Goal: Task Accomplishment & Management: Manage account settings

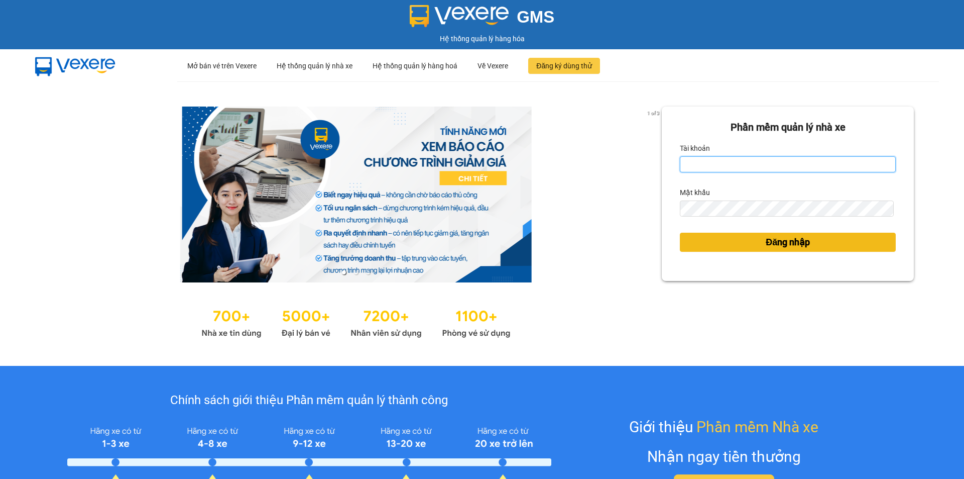
type input "tronghoang.apq"
click at [725, 251] on button "Đăng nhập" at bounding box center [788, 242] width 216 height 19
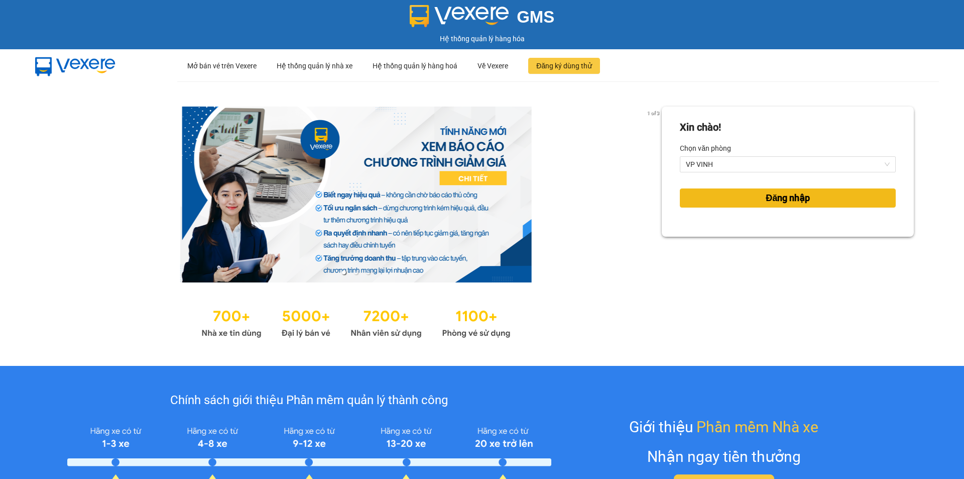
click at [713, 197] on button "Đăng nhập" at bounding box center [788, 197] width 216 height 19
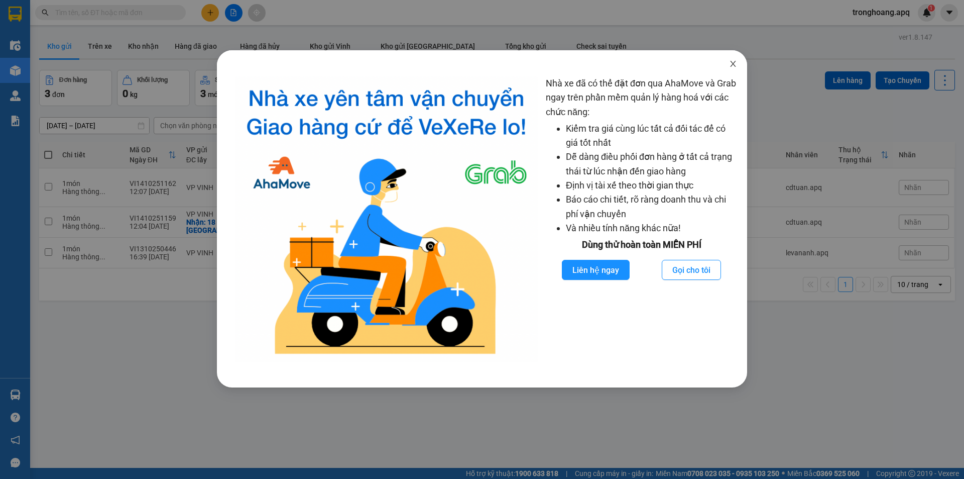
click at [729, 60] on icon "close" at bounding box center [733, 64] width 8 height 8
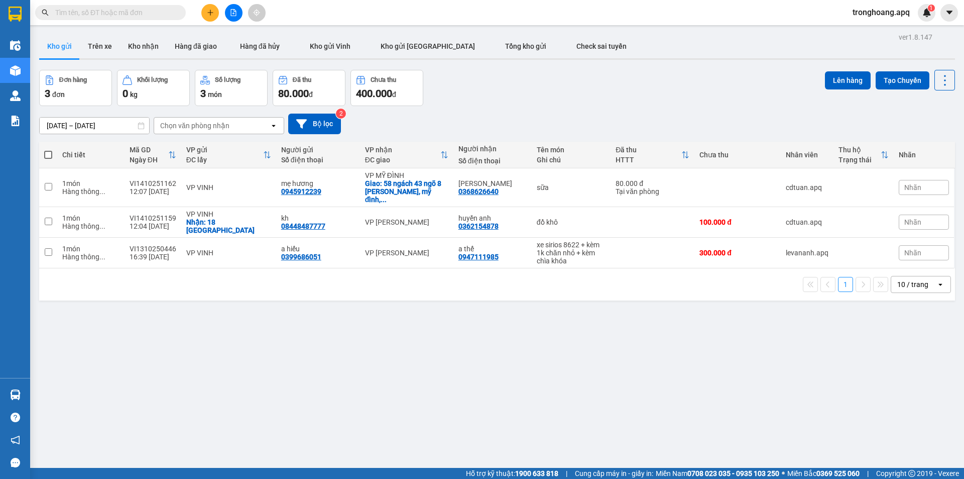
click at [237, 15] on button at bounding box center [234, 13] width 18 height 18
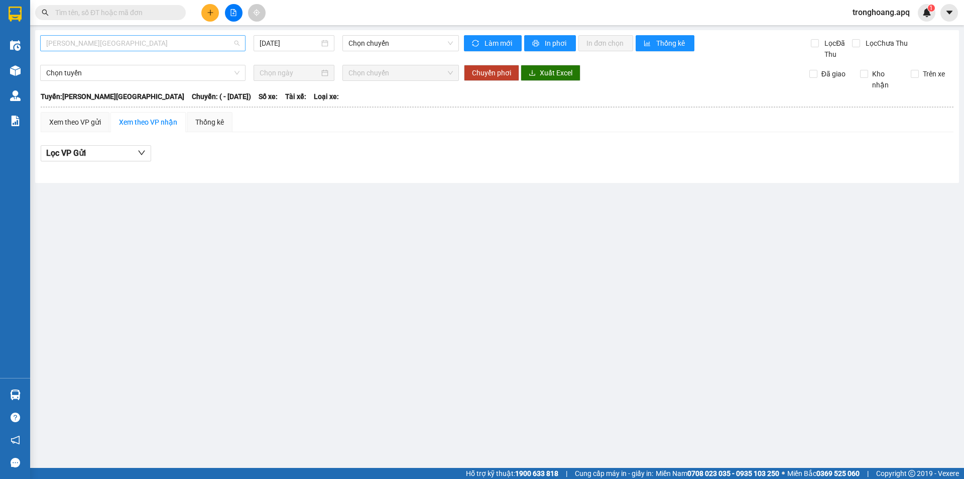
click at [152, 43] on span "[PERSON_NAME][GEOGRAPHIC_DATA]" at bounding box center [142, 43] width 193 height 15
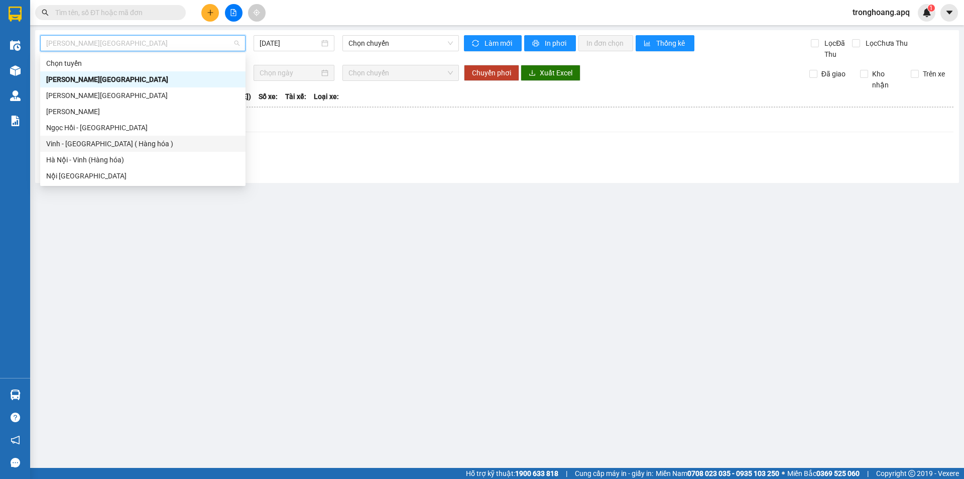
click at [121, 159] on div "Hà Nội - Vinh (Hàng hóa)" at bounding box center [142, 159] width 193 height 11
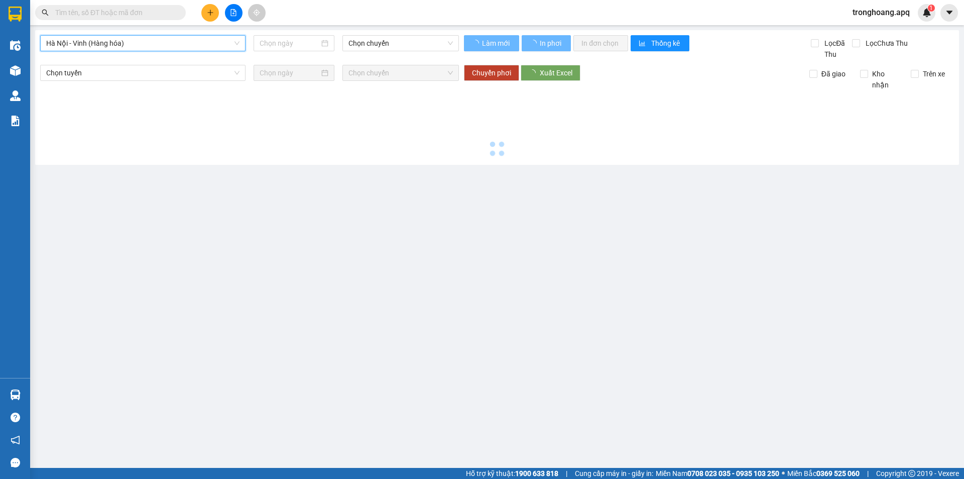
type input "[DATE]"
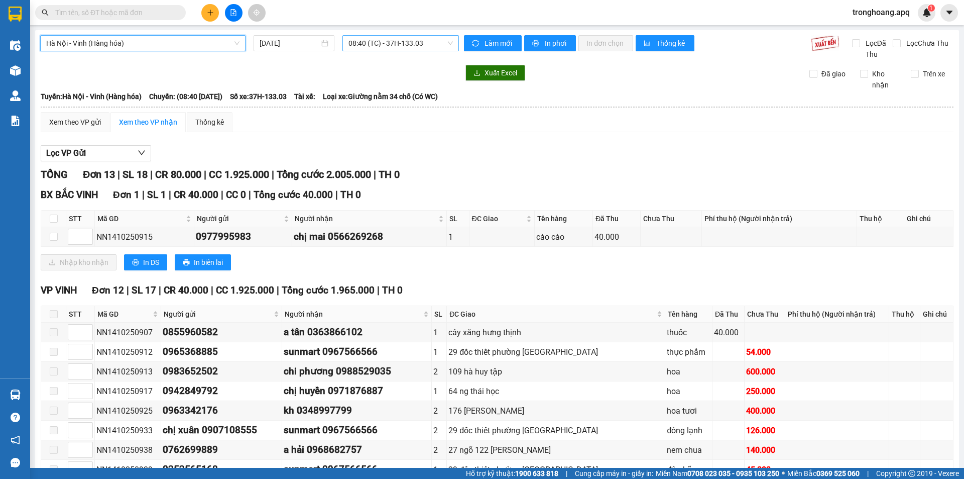
click at [366, 43] on span "08:40 (TC) - 37H-133.03" at bounding box center [401, 43] width 104 height 15
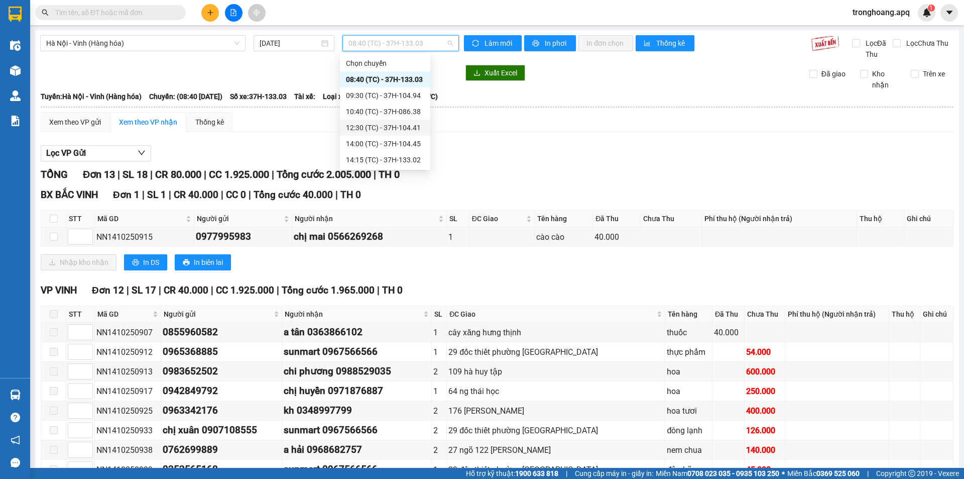
click at [399, 133] on div "12:30 (TC) - 37H-104.41" at bounding box center [385, 127] width 78 height 11
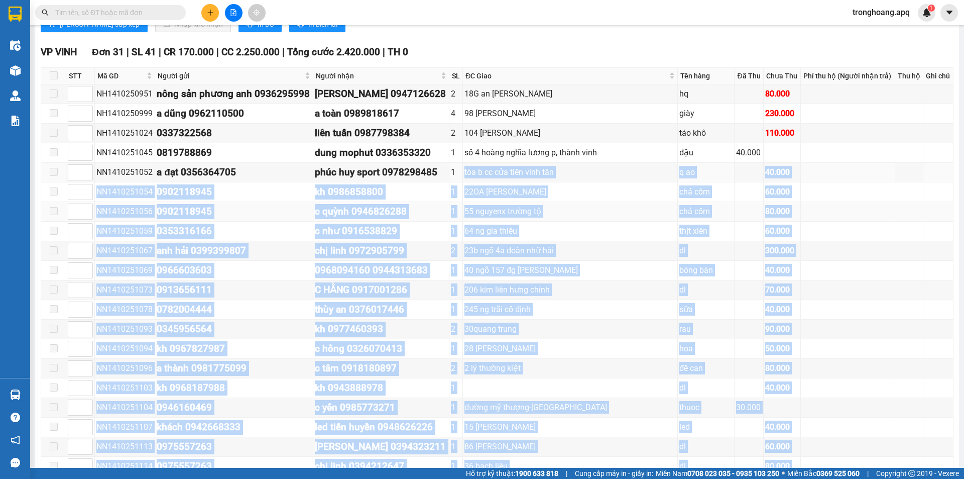
scroll to position [552, 0]
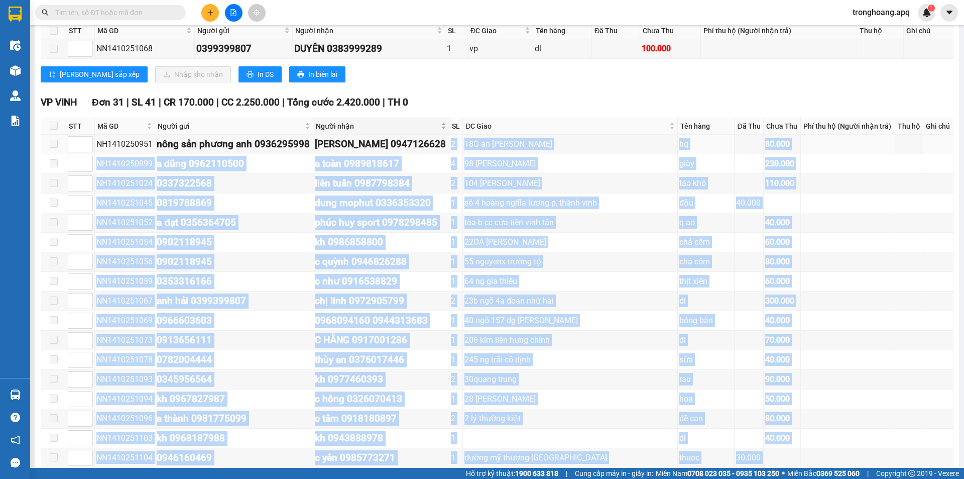
drag, startPoint x: 484, startPoint y: 380, endPoint x: 425, endPoint y: 132, distance: 255.0
click at [445, 142] on tbody "NH1410250951 nông sản phương anh 0936295998 cao lan 0947126628 2 18G an dương v…" at bounding box center [497, 438] width 913 height 607
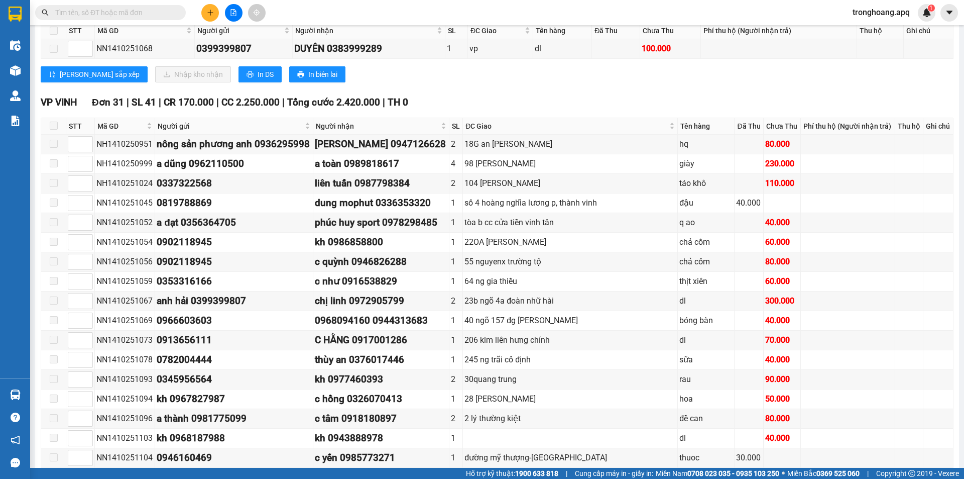
click at [410, 84] on div "VP [GEOGRAPHIC_DATA] 1 | SL 1 | CR 0 | CC 100.000 | Tổng cước 100.000 | TH 0 ST…" at bounding box center [497, 44] width 913 height 90
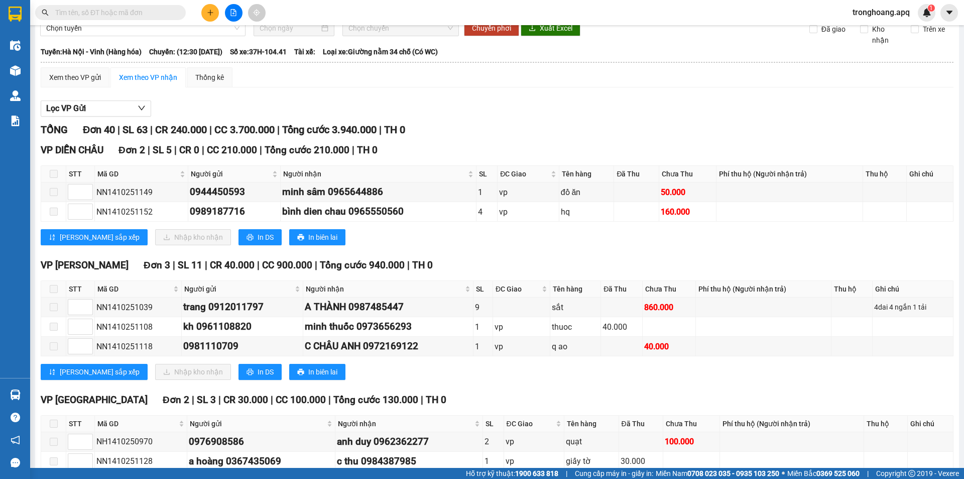
scroll to position [0, 0]
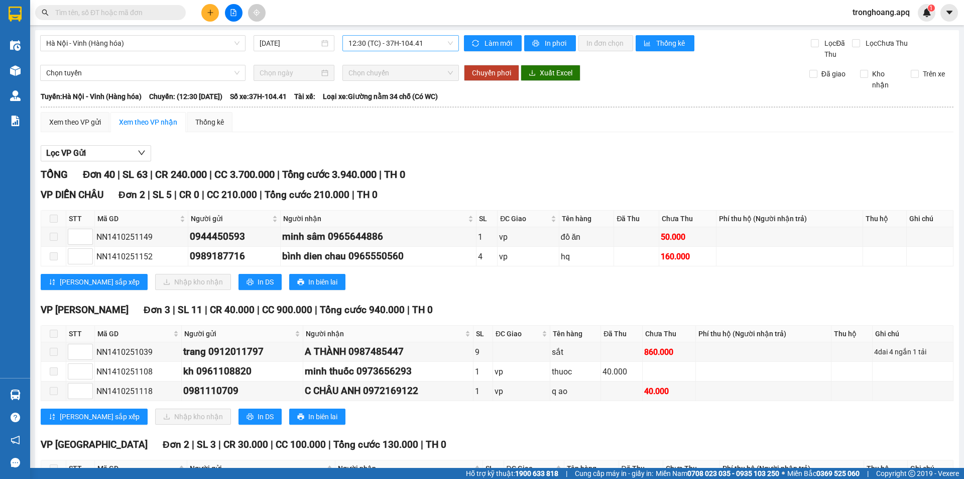
click at [390, 45] on span "12:30 (TC) - 37H-104.41" at bounding box center [401, 43] width 104 height 15
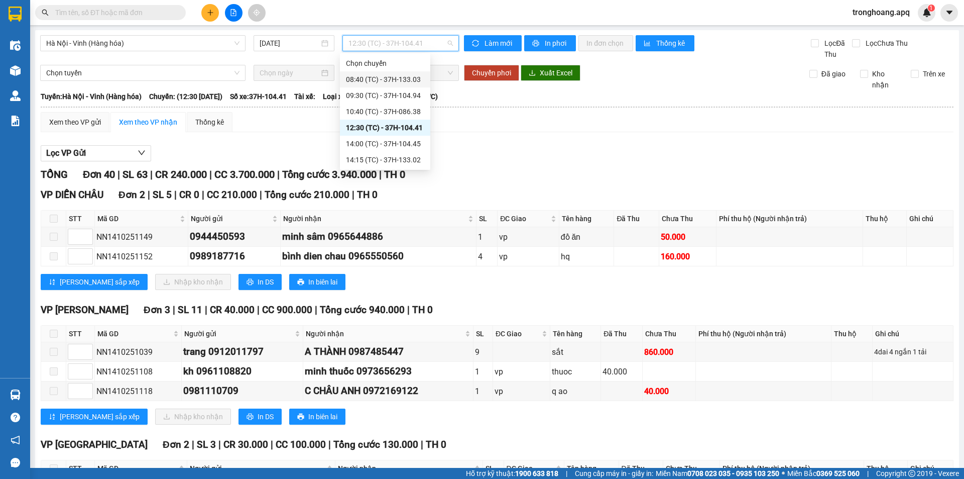
click at [380, 78] on div "08:40 (TC) - 37H-133.03" at bounding box center [385, 79] width 78 height 11
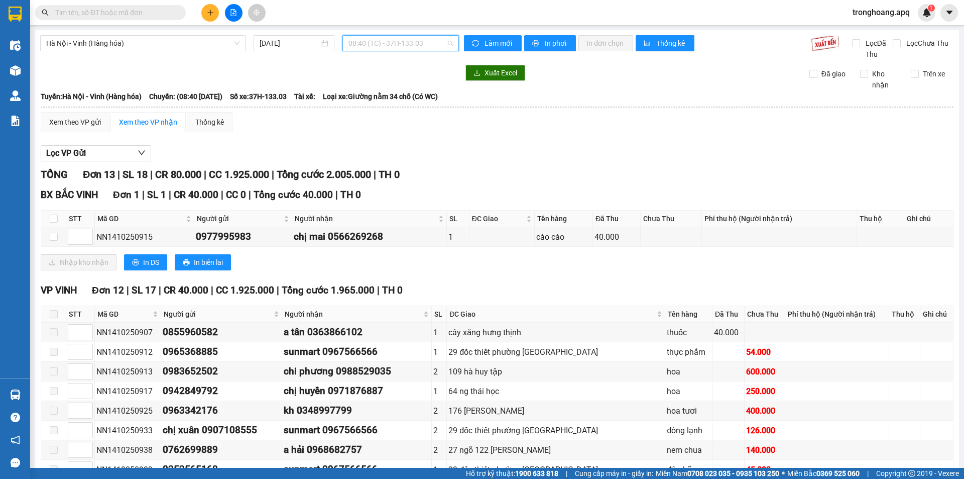
click at [415, 49] on span "08:40 (TC) - 37H-133.03" at bounding box center [401, 43] width 104 height 15
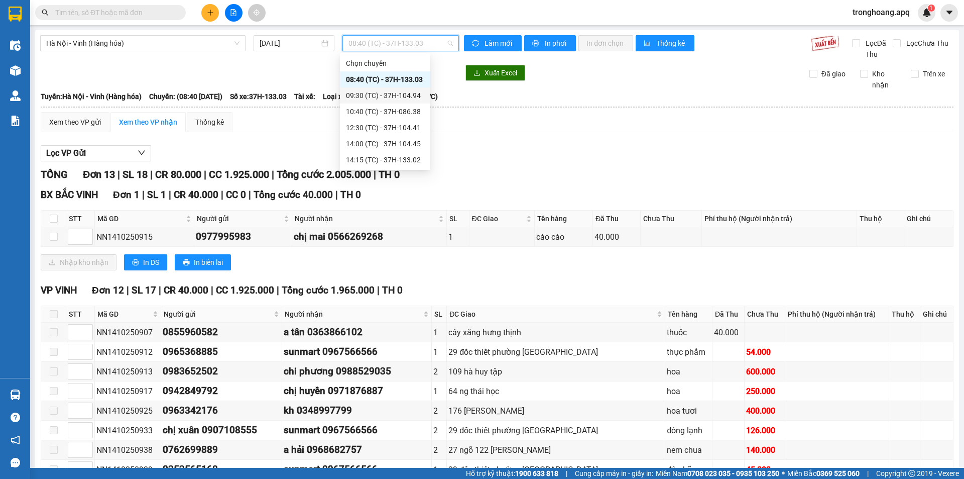
click at [393, 92] on div "09:30 (TC) - 37H-104.94" at bounding box center [385, 95] width 78 height 11
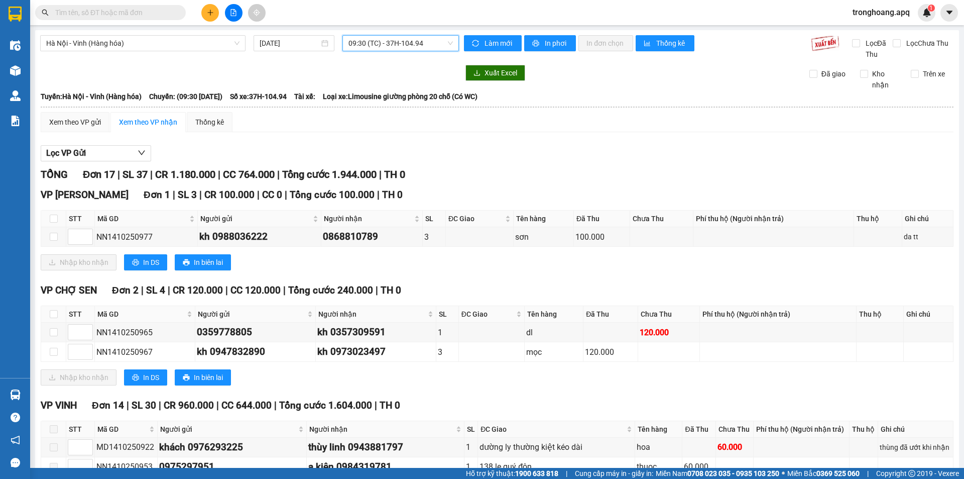
click at [388, 41] on span "09:30 (TC) - 37H-104.94" at bounding box center [401, 43] width 104 height 15
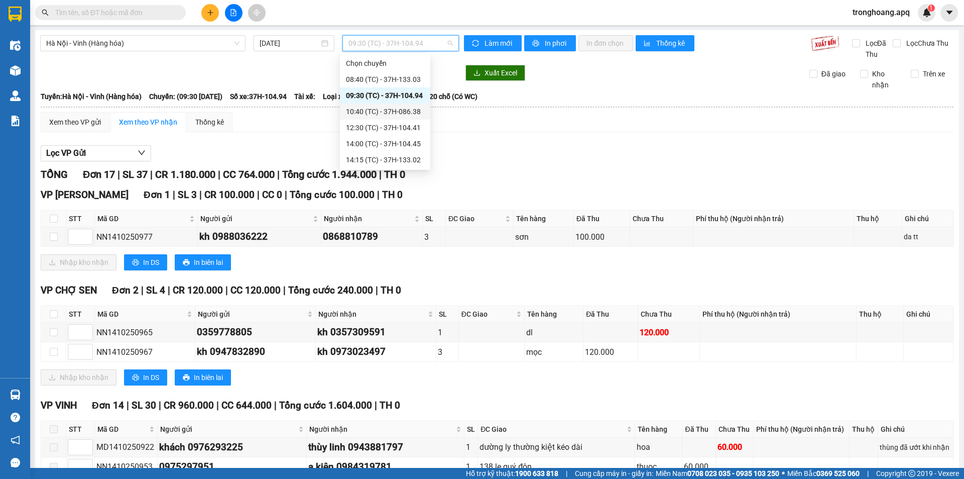
click at [383, 116] on div "10:40 (TC) - 37H-086.38" at bounding box center [385, 111] width 78 height 11
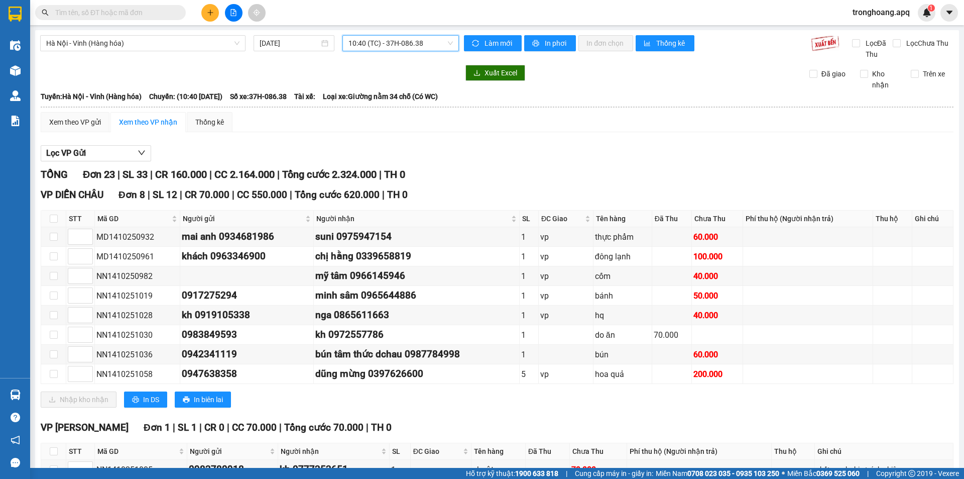
click at [414, 42] on span "10:40 (TC) - 37H-086.38" at bounding box center [401, 43] width 104 height 15
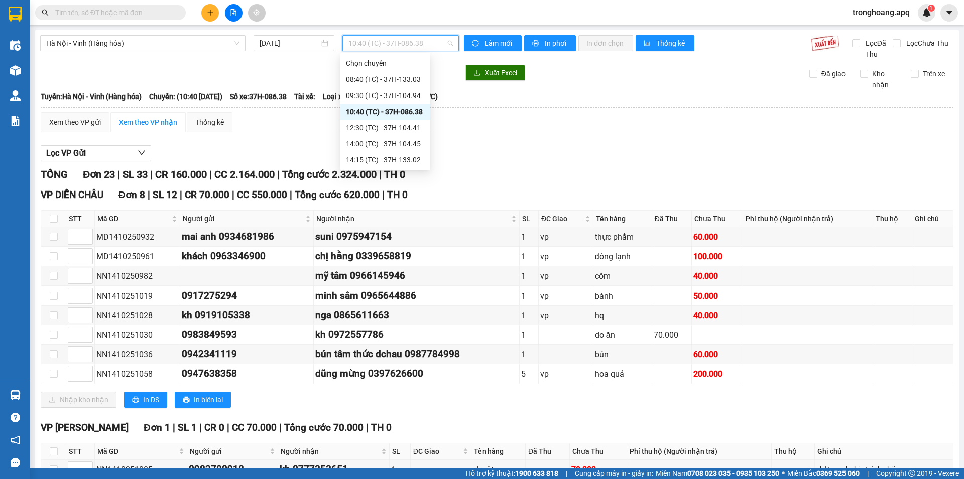
click at [384, 110] on div "10:40 (TC) - 37H-086.38" at bounding box center [385, 111] width 78 height 11
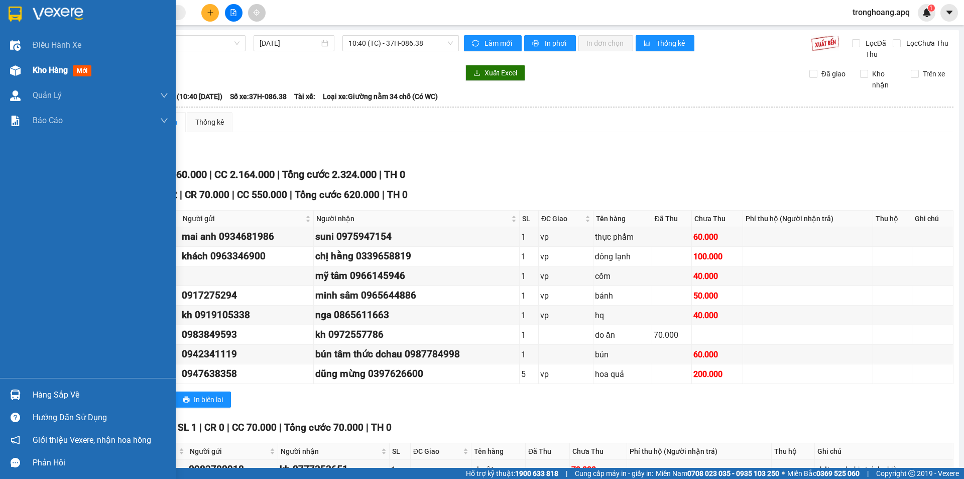
click at [18, 76] on div at bounding box center [16, 71] width 18 height 18
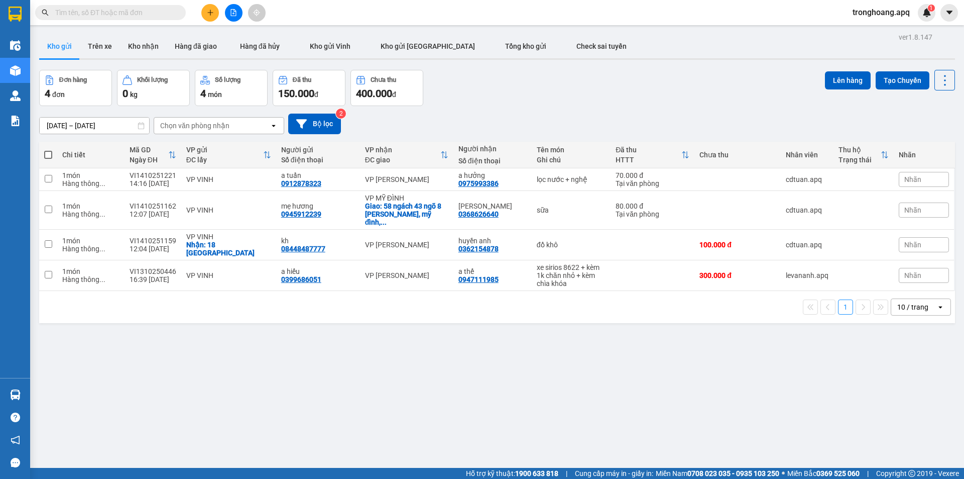
click at [530, 111] on div "[DATE] – [DATE] Press the down arrow key to interact with the calendar and sele…" at bounding box center [497, 124] width 916 height 36
click at [925, 299] on div "10 / trang" at bounding box center [913, 307] width 45 height 16
click at [913, 396] on div "100 / trang" at bounding box center [913, 402] width 60 height 18
click at [552, 266] on div "xe sirios 8622 + kèm 1k chăn nhỏ + kèm chìa khóa" at bounding box center [571, 275] width 69 height 24
checkbox input "true"
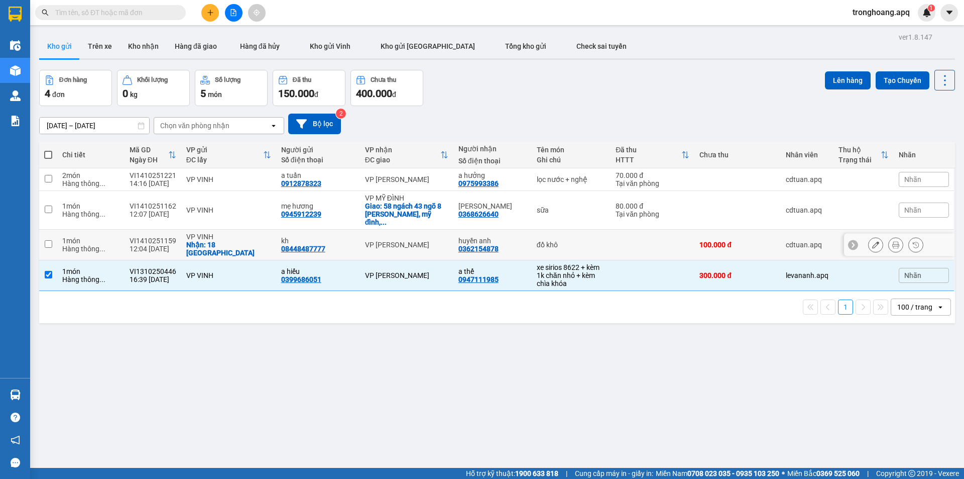
click at [546, 230] on td "đồ khô" at bounding box center [571, 245] width 79 height 31
checkbox input "true"
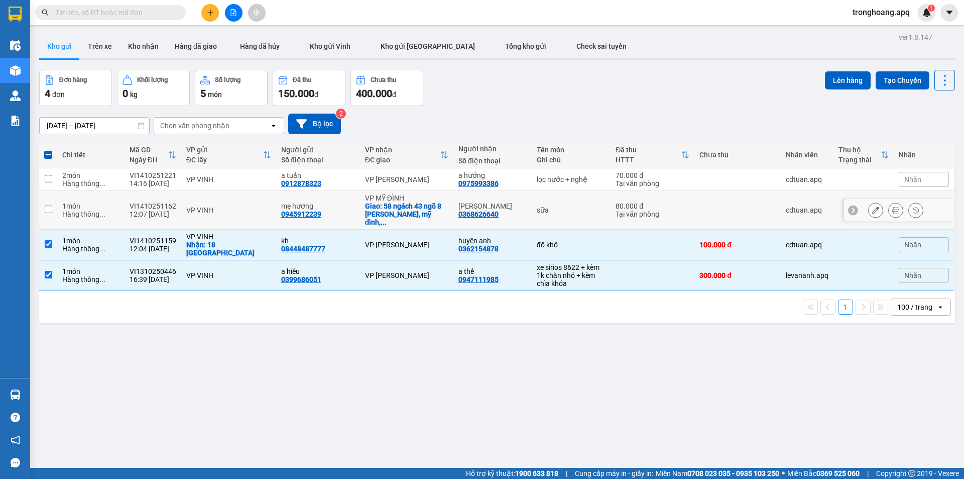
click at [546, 206] on div "sữa" at bounding box center [571, 210] width 69 height 8
checkbox input "true"
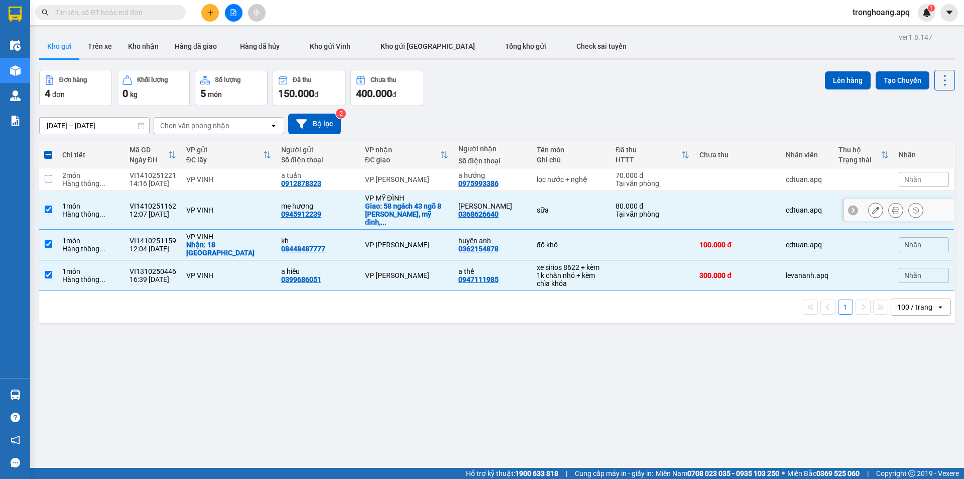
click at [552, 181] on div "lọc nước + nghệ" at bounding box center [571, 179] width 69 height 8
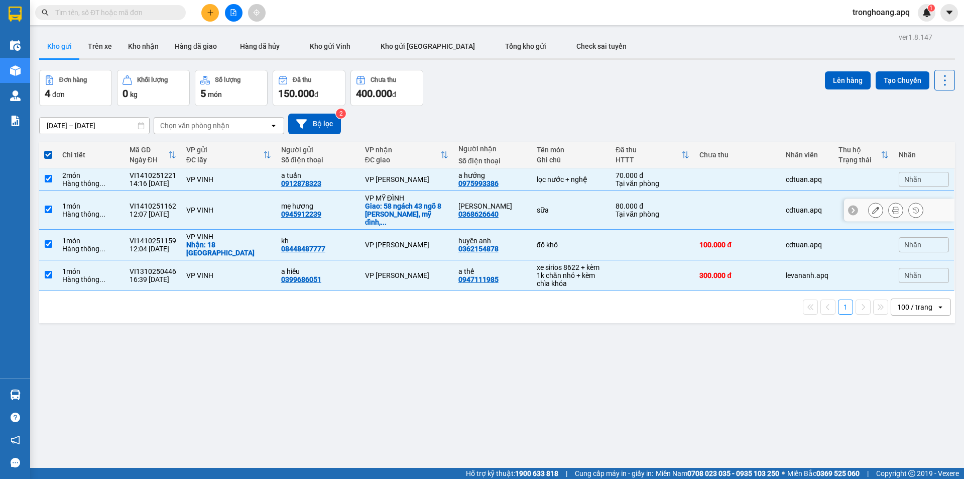
click at [558, 185] on td "lọc nước + nghệ" at bounding box center [571, 179] width 79 height 23
checkbox input "false"
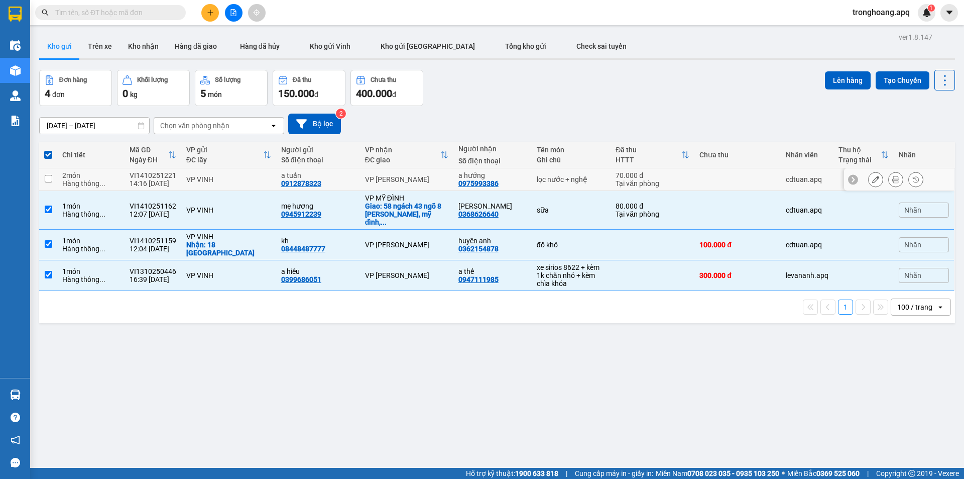
click at [555, 211] on td "sữa" at bounding box center [571, 210] width 79 height 39
checkbox input "false"
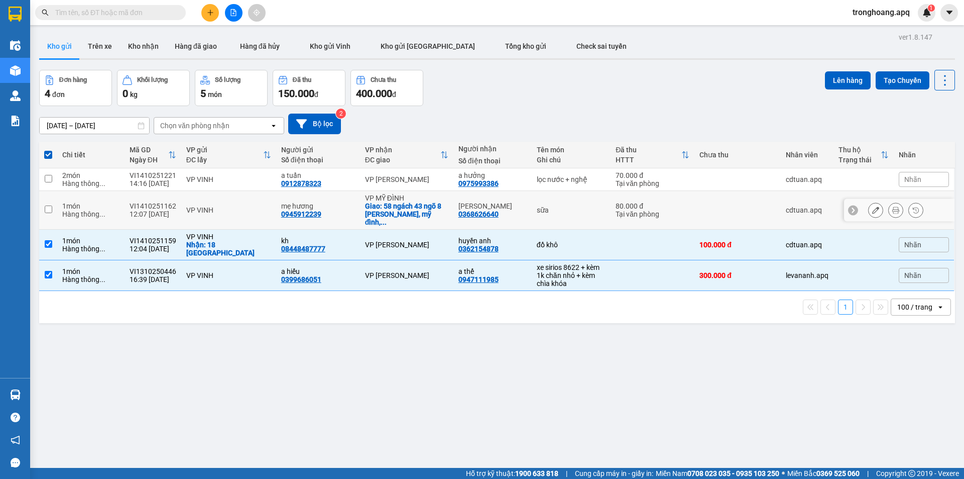
click at [550, 241] on div "đồ khô" at bounding box center [571, 245] width 69 height 8
checkbox input "false"
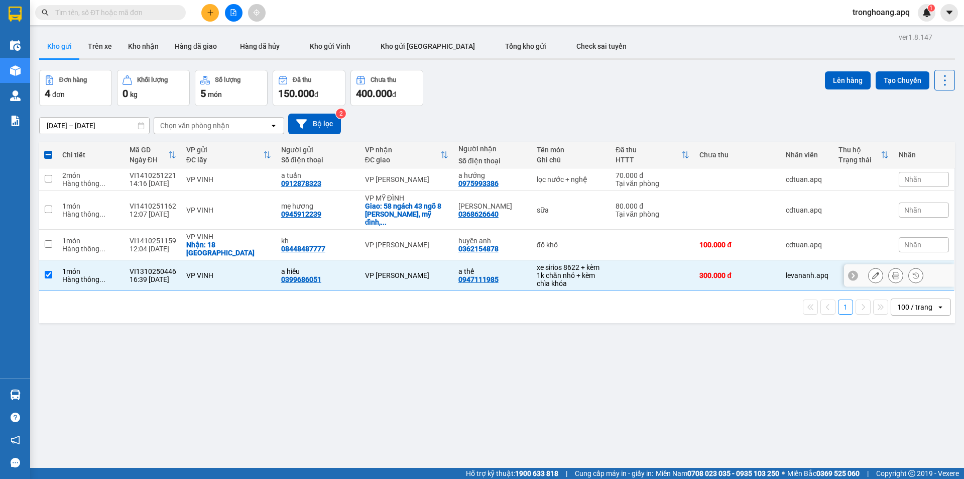
click at [545, 266] on div "xe sirios 8622 + kèm 1k chăn nhỏ + kèm chìa khóa" at bounding box center [571, 275] width 69 height 24
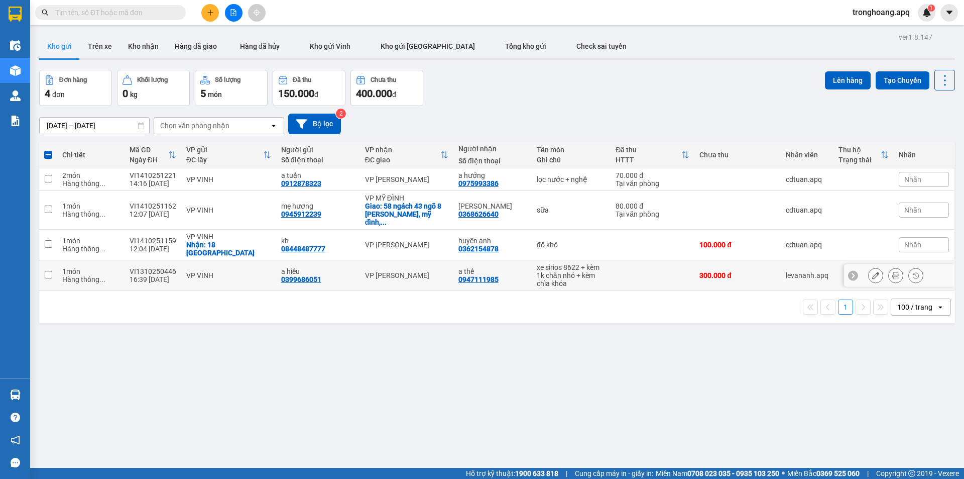
checkbox input "false"
click at [548, 238] on td "đồ khô" at bounding box center [571, 245] width 79 height 31
checkbox input "true"
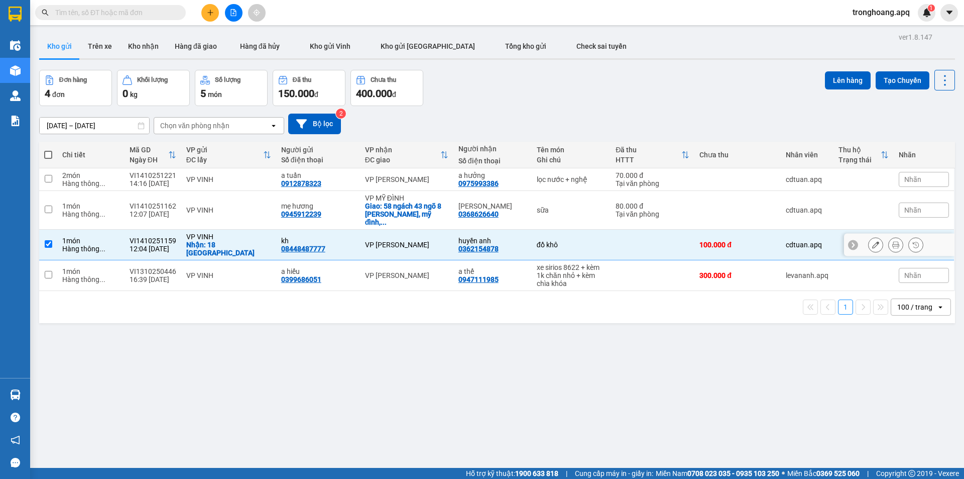
click at [549, 263] on div "xe sirios 8622 + kèm 1k chăn nhỏ + kèm chìa khóa" at bounding box center [571, 275] width 69 height 24
checkbox input "true"
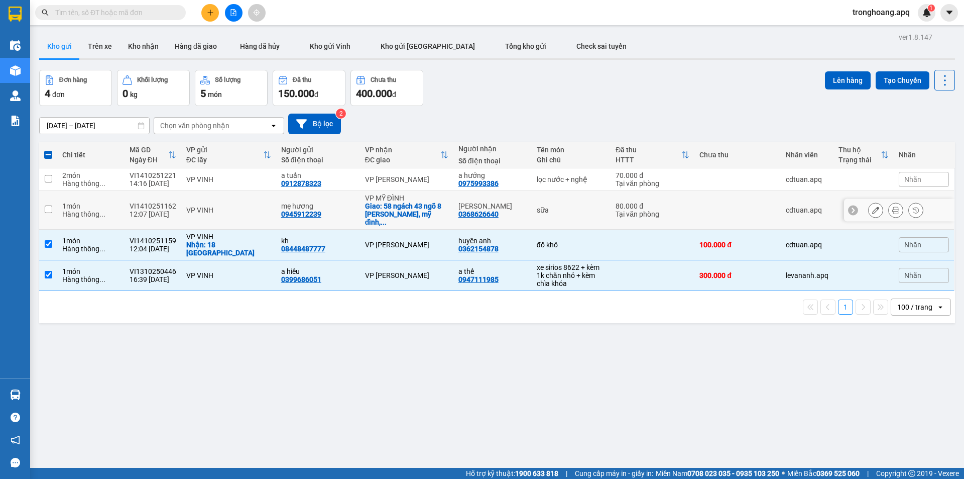
click at [550, 211] on td "sữa" at bounding box center [571, 210] width 79 height 39
checkbox input "true"
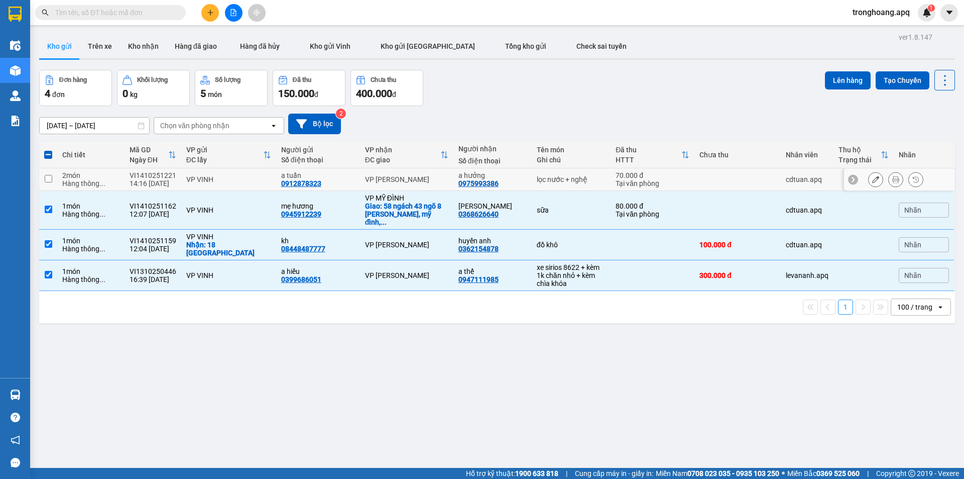
click at [548, 183] on div "lọc nước + nghệ" at bounding box center [571, 179] width 69 height 8
checkbox input "true"
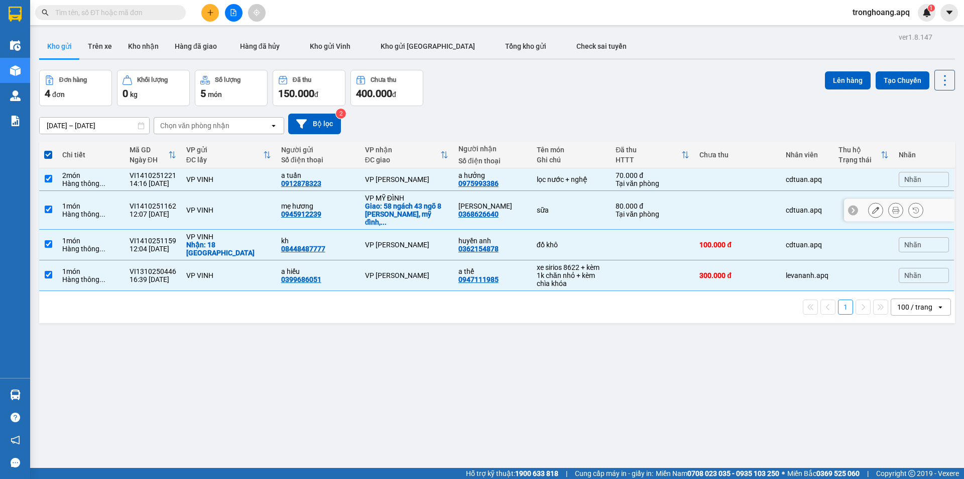
click at [545, 211] on td "sữa" at bounding box center [571, 210] width 79 height 39
checkbox input "false"
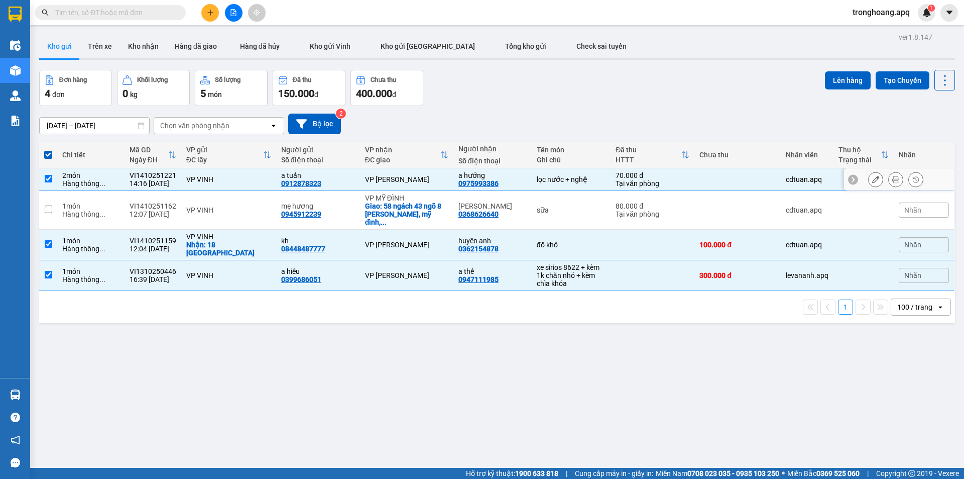
click at [548, 181] on div "lọc nước + nghệ" at bounding box center [571, 179] width 69 height 8
checkbox input "false"
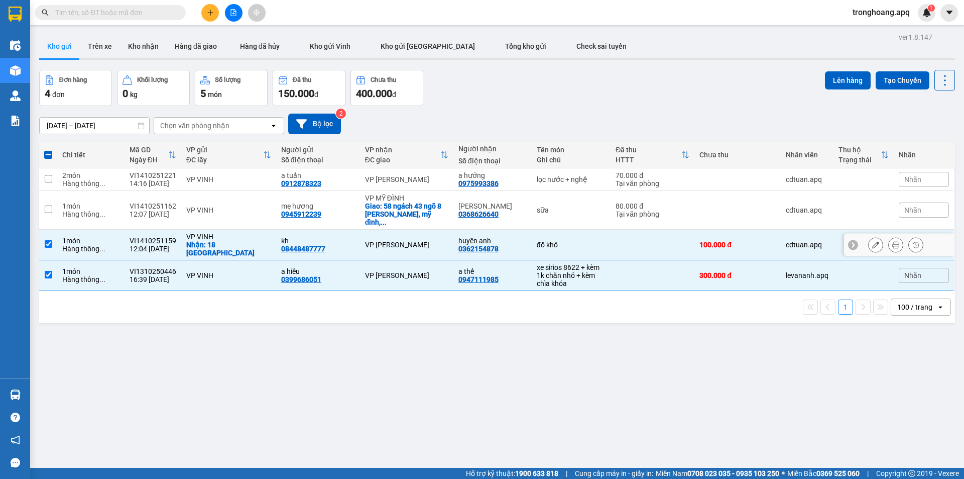
click at [551, 241] on div "đồ khô" at bounding box center [571, 245] width 69 height 8
checkbox input "false"
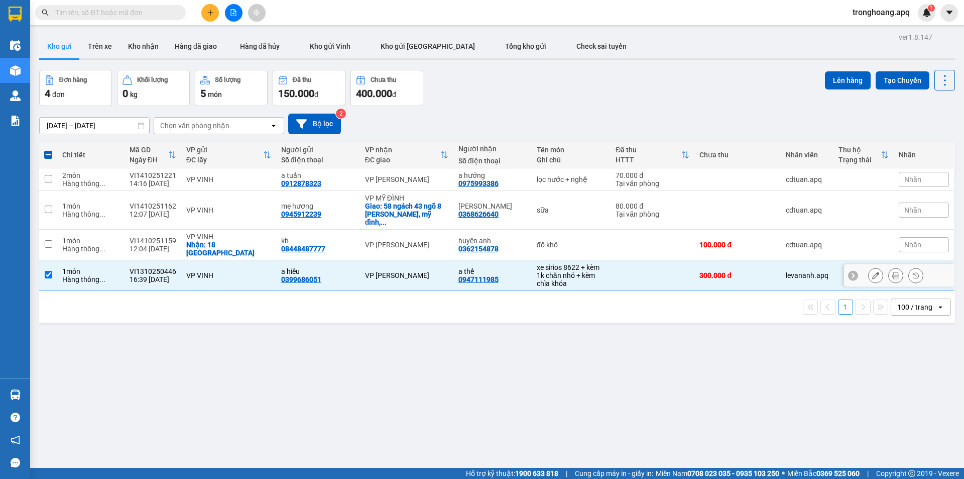
click at [551, 263] on div "xe sirios 8622 + kèm 1k chăn nhỏ + kèm chìa khóa" at bounding box center [571, 275] width 69 height 24
checkbox input "false"
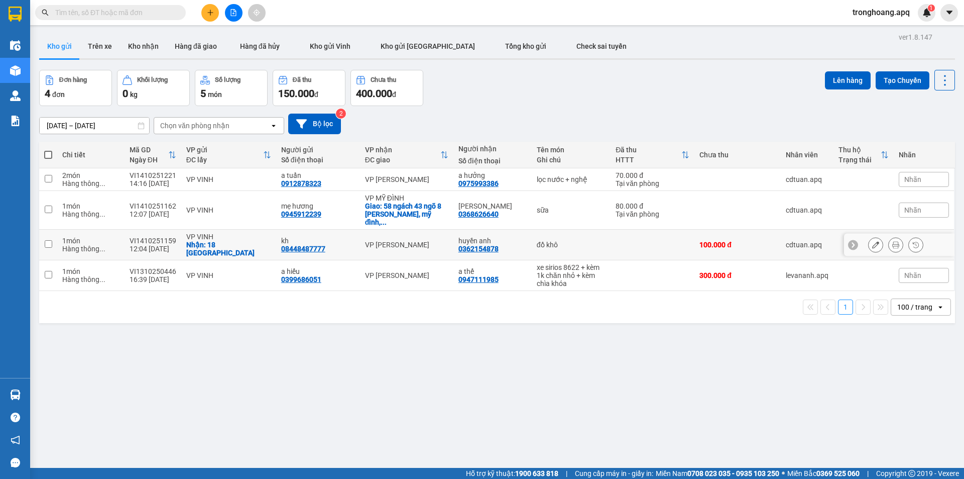
click at [552, 230] on td "đồ khô" at bounding box center [571, 245] width 79 height 31
checkbox input "true"
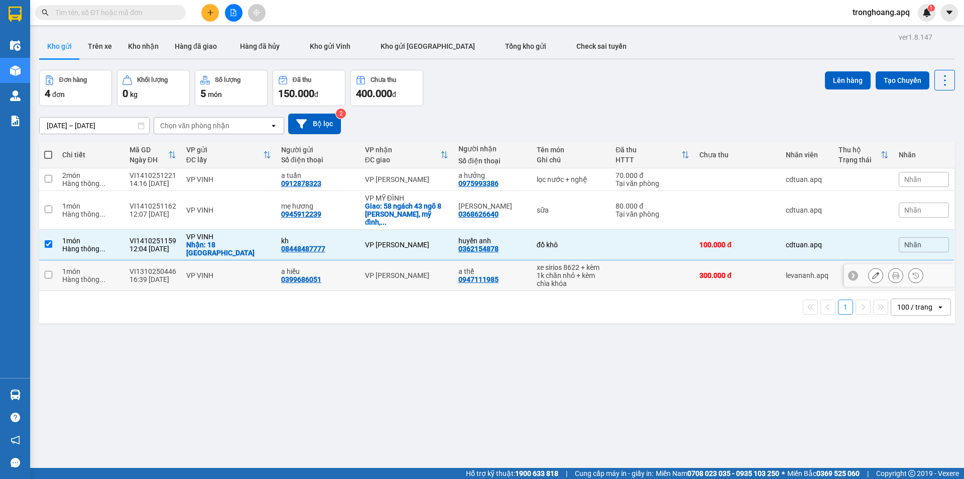
click at [553, 263] on div "xe sirios 8622 + kèm 1k chăn nhỏ + kèm chìa khóa" at bounding box center [571, 275] width 69 height 24
checkbox input "true"
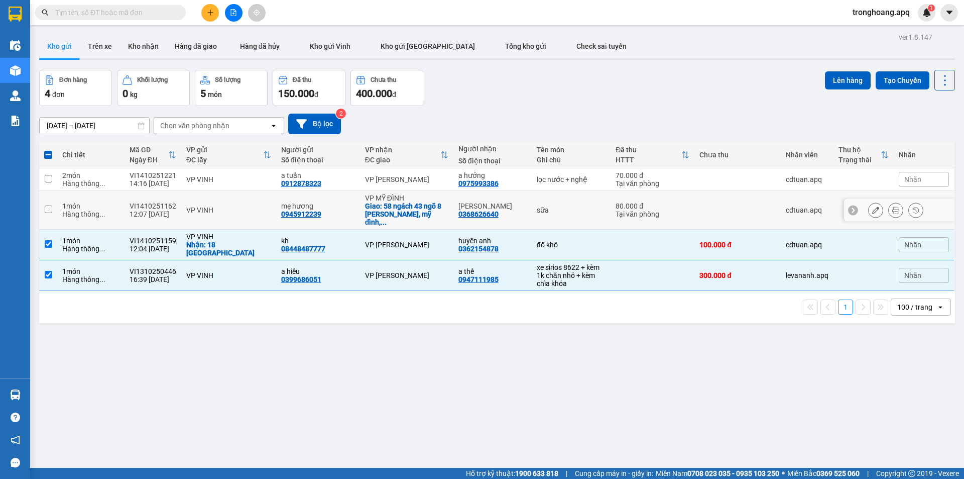
click at [561, 212] on td "sữa" at bounding box center [571, 210] width 79 height 39
checkbox input "true"
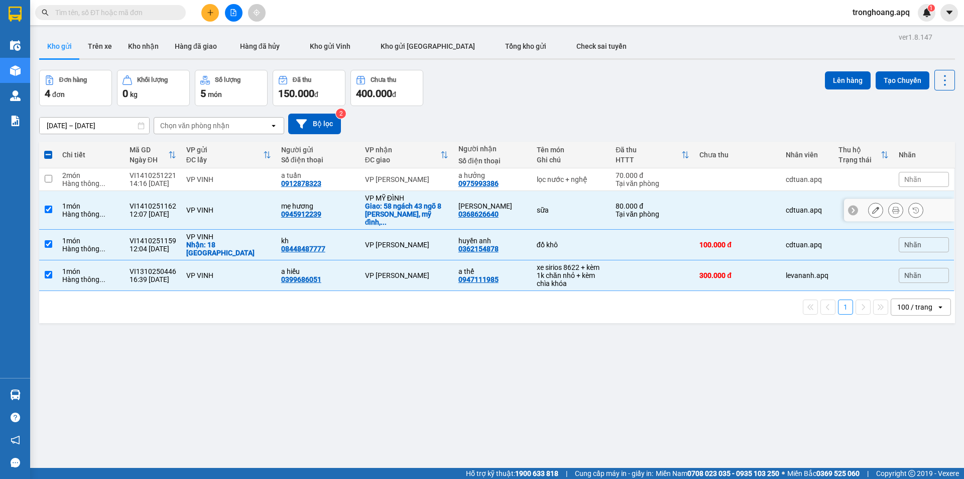
click at [557, 186] on td "lọc nước + nghệ" at bounding box center [571, 179] width 79 height 23
checkbox input "true"
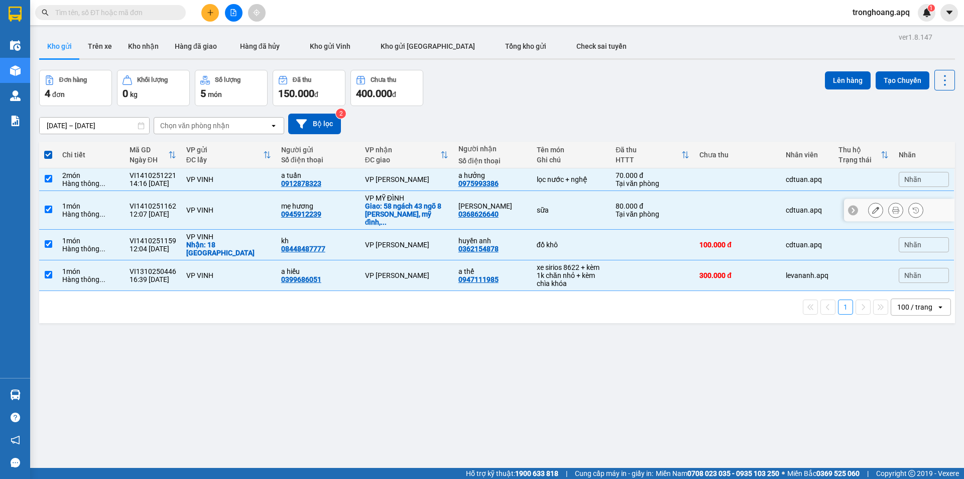
click at [557, 211] on td "sữa" at bounding box center [571, 210] width 79 height 39
checkbox input "false"
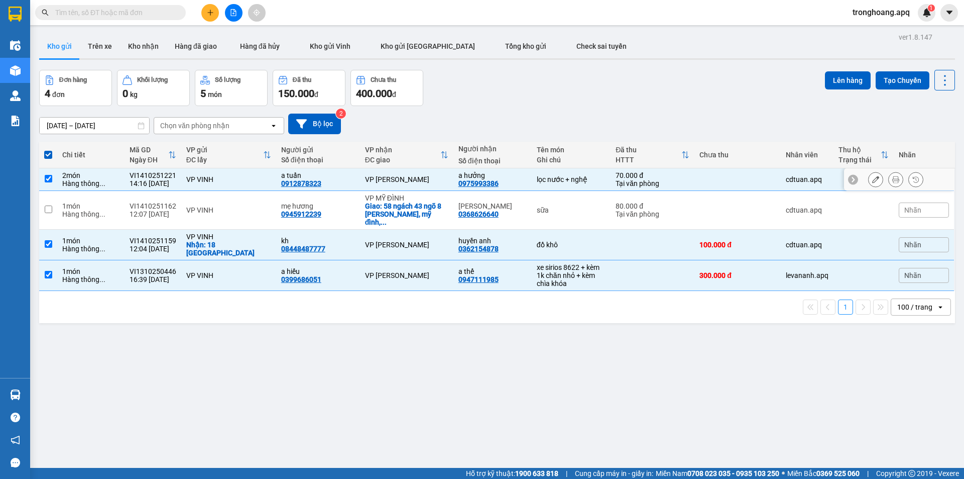
click at [555, 181] on div "lọc nước + nghệ" at bounding box center [571, 179] width 69 height 8
checkbox input "false"
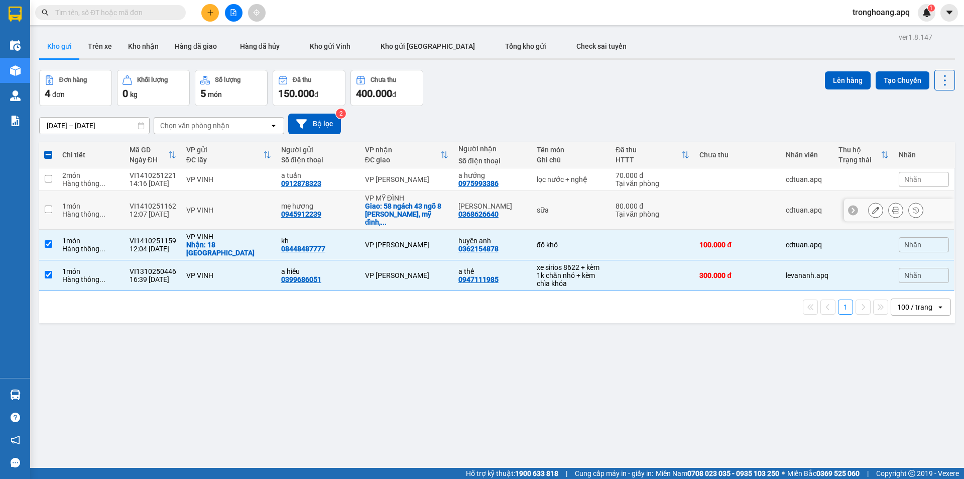
click at [560, 241] on div "đồ khô" at bounding box center [571, 245] width 69 height 8
checkbox input "false"
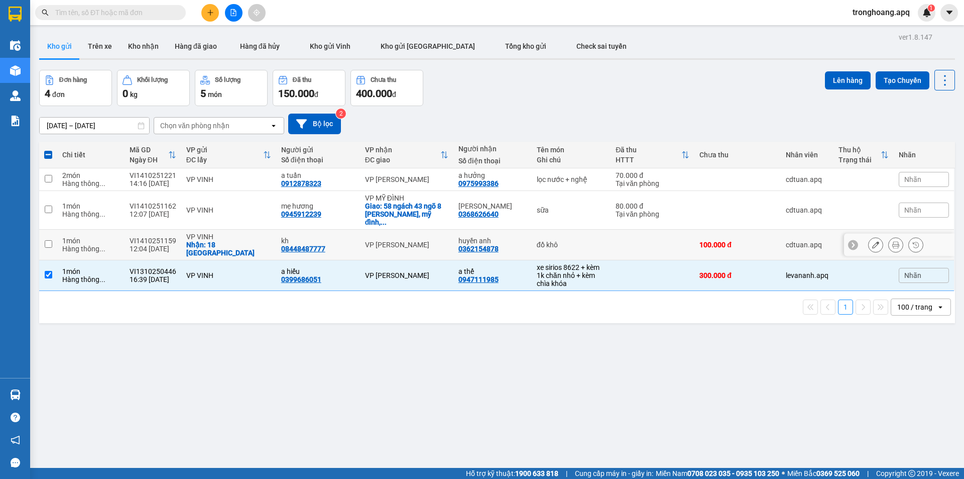
click at [556, 263] on div "xe sirios 8622 + kèm 1k chăn nhỏ + kèm chìa khóa" at bounding box center [571, 275] width 69 height 24
checkbox input "false"
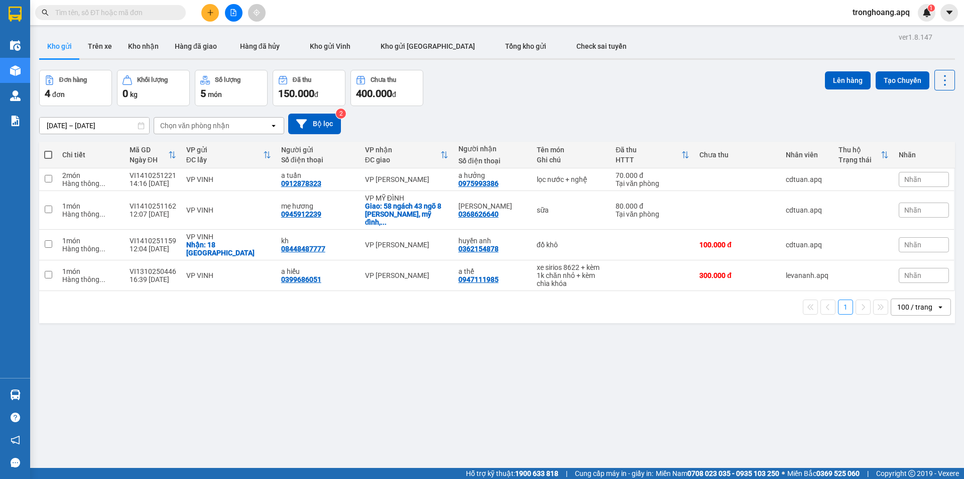
click at [241, 14] on button at bounding box center [234, 13] width 18 height 18
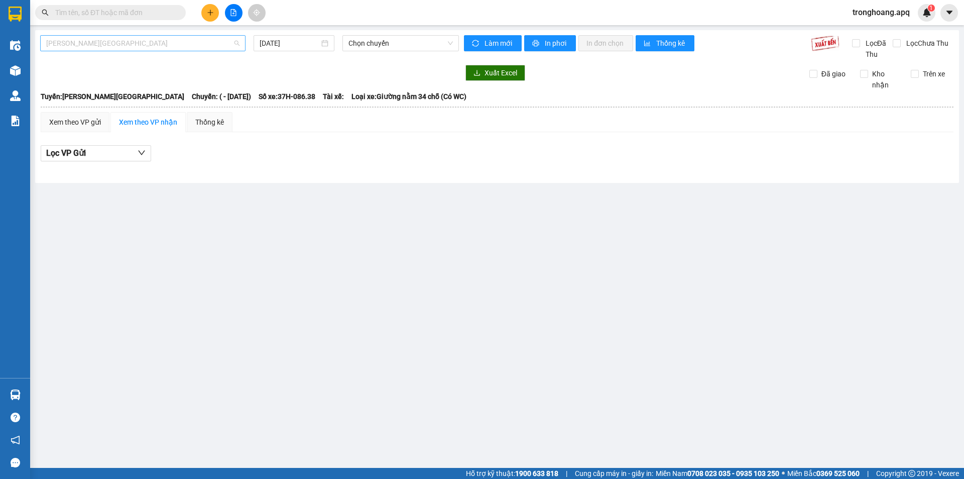
click at [190, 49] on span "[PERSON_NAME][GEOGRAPHIC_DATA]" at bounding box center [142, 43] width 193 height 15
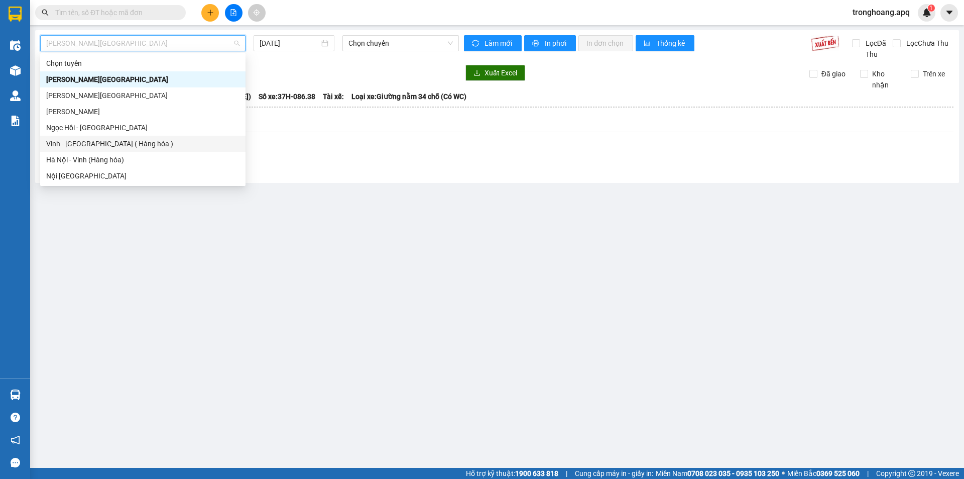
click at [125, 146] on div "Vinh - [GEOGRAPHIC_DATA] ( Hàng hóa )" at bounding box center [142, 143] width 193 height 11
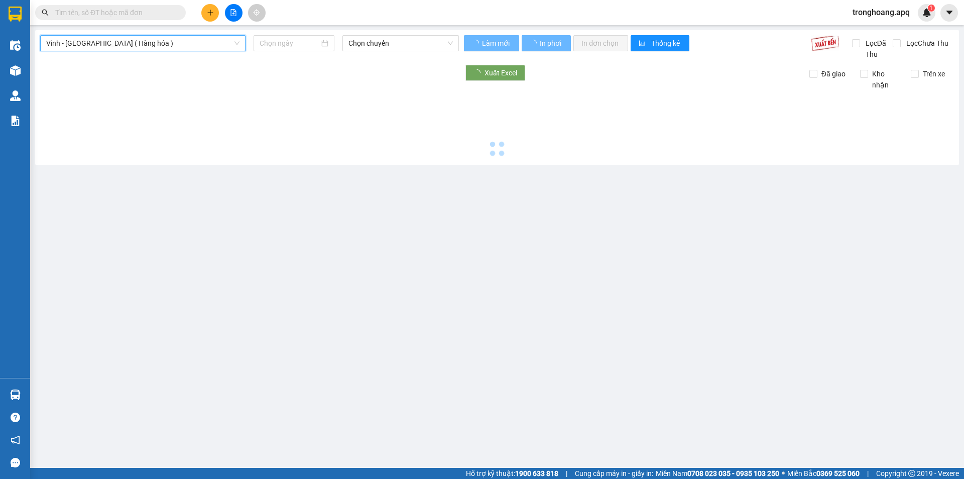
type input "[DATE]"
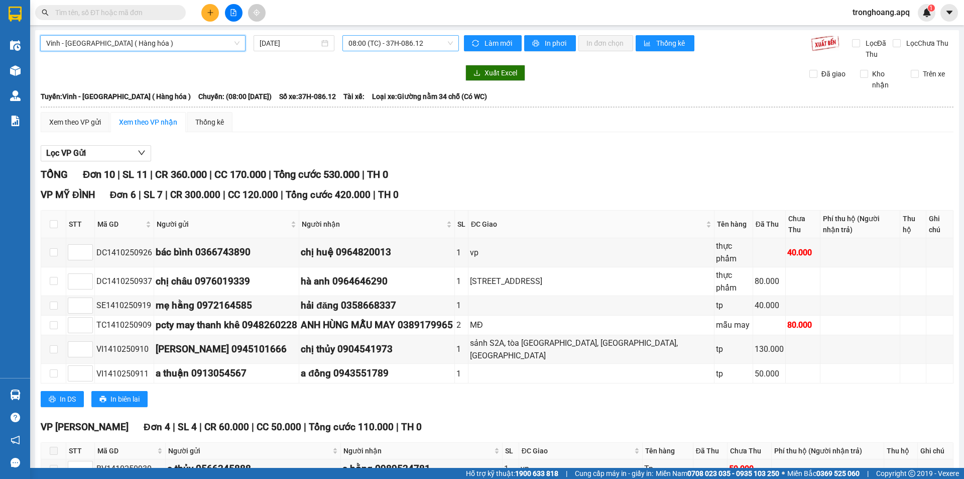
click at [370, 42] on span "08:00 (TC) - 37H-086.12" at bounding box center [401, 43] width 104 height 15
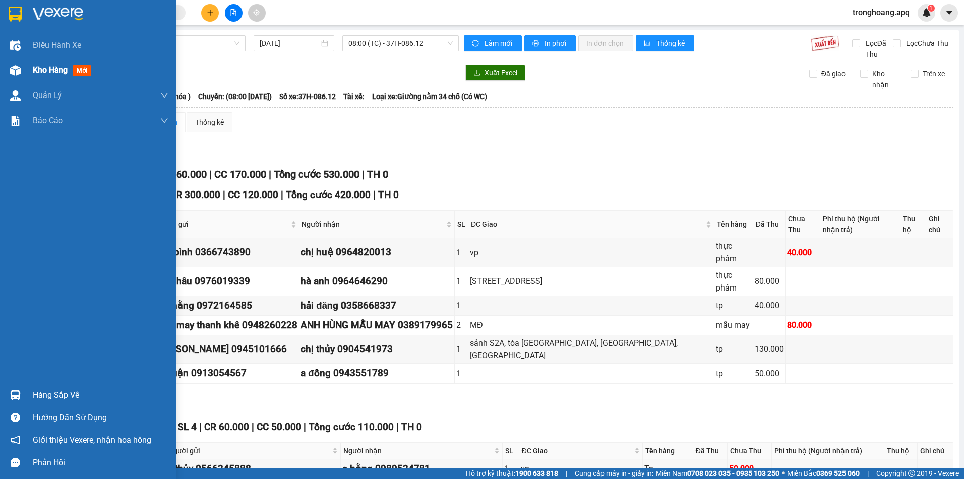
click at [19, 76] on div at bounding box center [16, 71] width 18 height 18
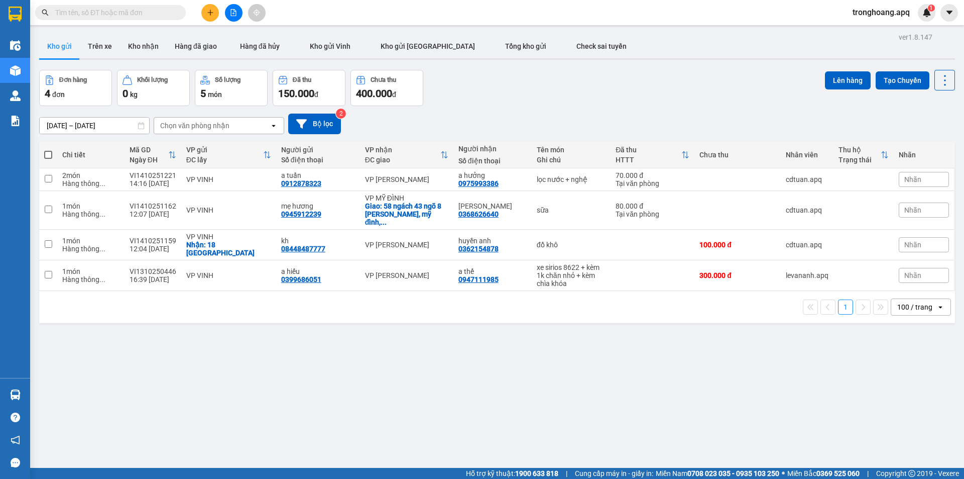
click at [505, 116] on div "[DATE] – [DATE] Press the down arrow key to interact with the calendar and sele…" at bounding box center [497, 124] width 916 height 21
click at [128, 47] on button "Kho nhận" at bounding box center [143, 46] width 47 height 24
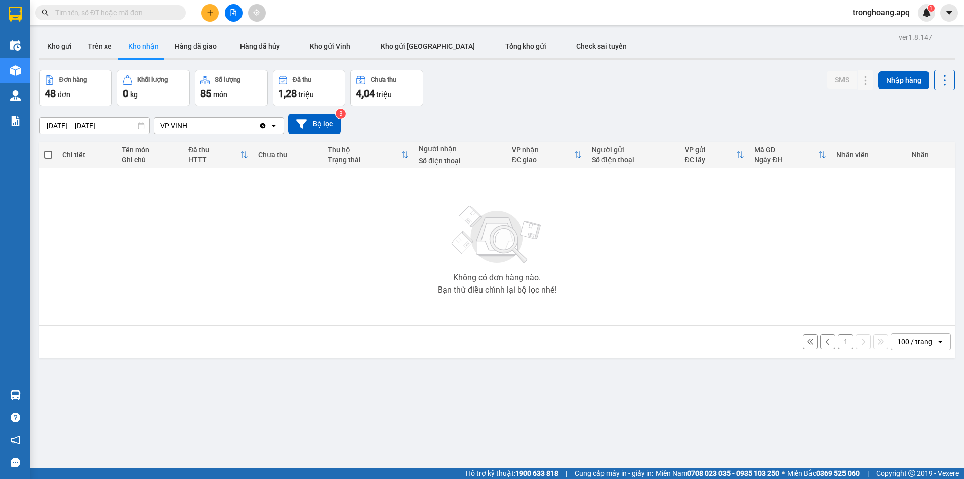
click at [490, 104] on div "Đơn hàng 48 đơn Khối lượng 0 kg Số lượng 85 món Đã thu 1,28 triệu Chưa thu 4,04…" at bounding box center [497, 88] width 916 height 36
click at [51, 43] on button "Kho gửi" at bounding box center [59, 46] width 41 height 24
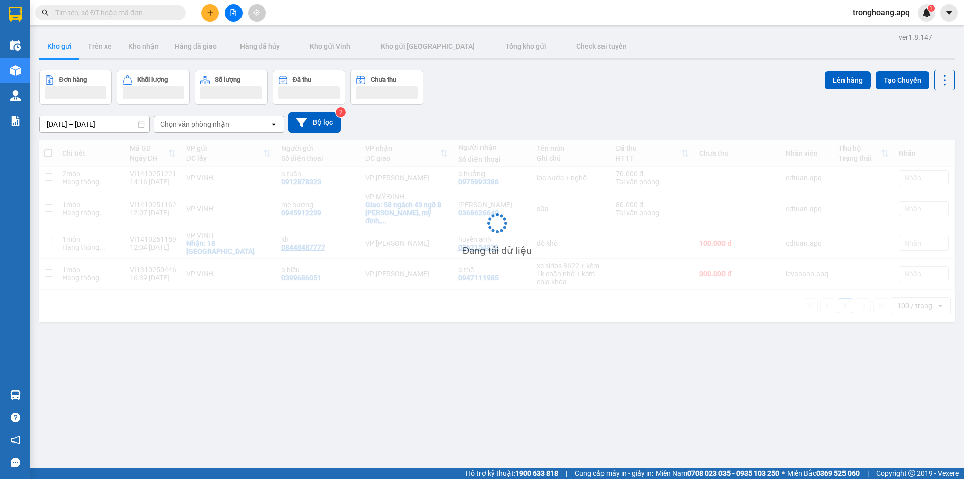
click at [490, 92] on div "Đơn hàng Khối lượng Số lượng Đã thu Chưa thu Lên hàng Tạo Chuyến" at bounding box center [497, 87] width 916 height 35
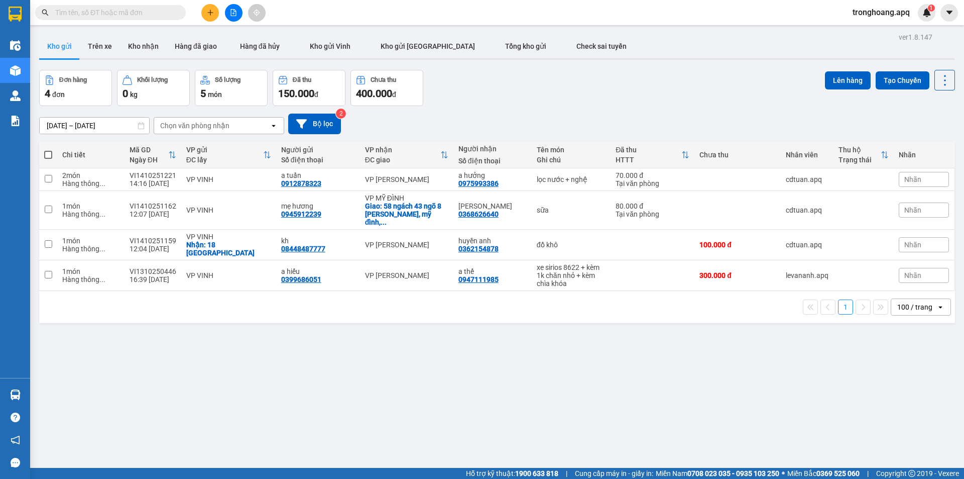
click at [476, 95] on div "Đơn hàng 4 đơn Khối lượng 0 kg Số lượng 5 món Đã thu 150.000 đ Chưa thu 400.000…" at bounding box center [497, 88] width 916 height 36
click at [476, 101] on div "Đơn hàng 4 đơn Khối lượng 0 kg Số lượng 5 món Đã thu 150.000 đ Chưa thu 400.000…" at bounding box center [497, 88] width 916 height 36
click at [301, 15] on div "Kết quả tìm kiếm ( 0 ) Bộ lọc No Data tronghoang.apq 1" at bounding box center [482, 12] width 964 height 25
click at [233, 19] on button at bounding box center [234, 13] width 18 height 18
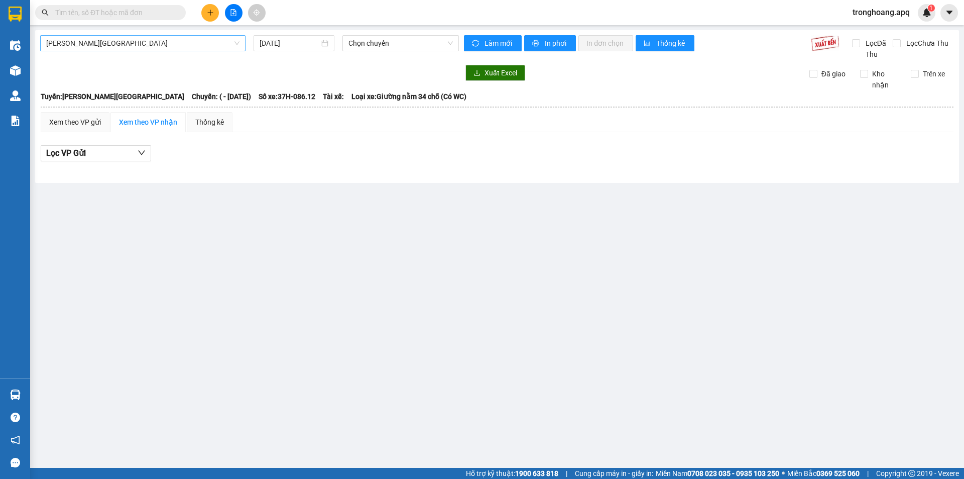
click at [149, 45] on span "[PERSON_NAME][GEOGRAPHIC_DATA]" at bounding box center [142, 43] width 193 height 15
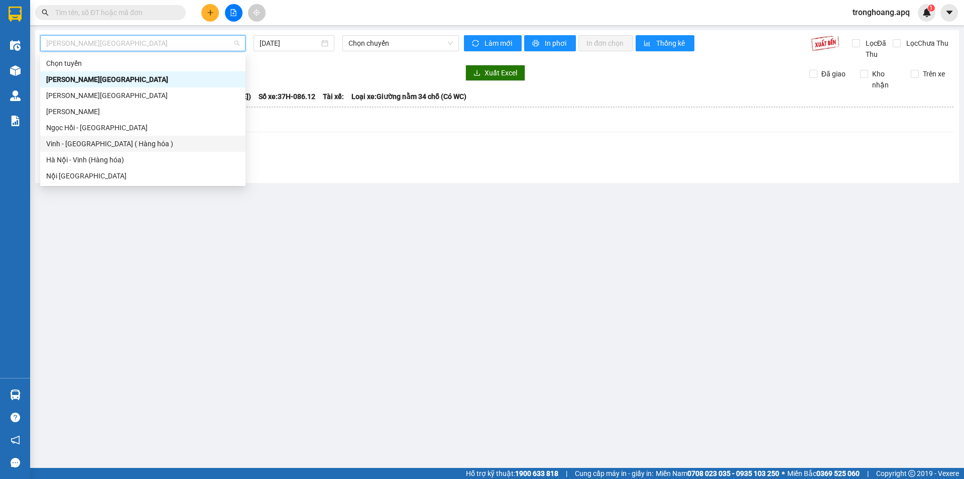
click at [132, 145] on div "Vinh - [GEOGRAPHIC_DATA] ( Hàng hóa )" at bounding box center [142, 143] width 193 height 11
type input "[DATE]"
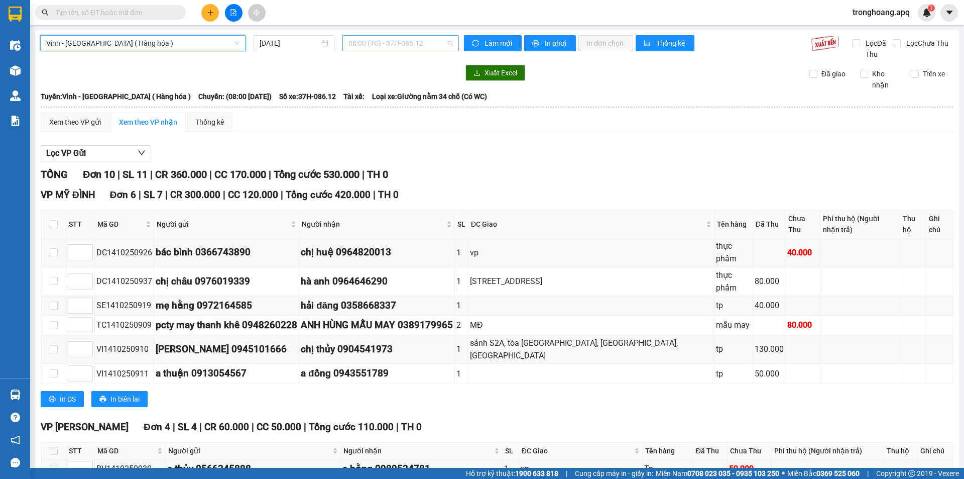
click at [363, 40] on span "08:00 (TC) - 37H-086.12" at bounding box center [401, 43] width 104 height 15
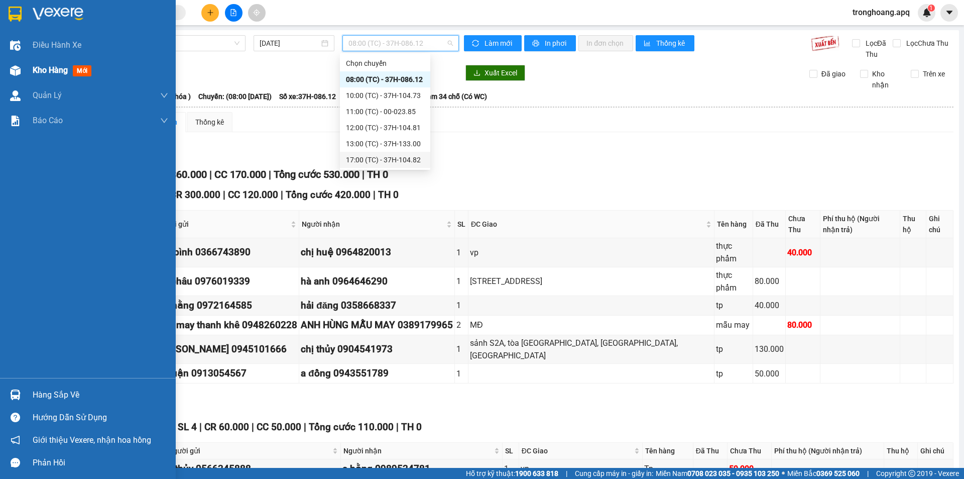
click at [18, 71] on img at bounding box center [15, 70] width 11 height 11
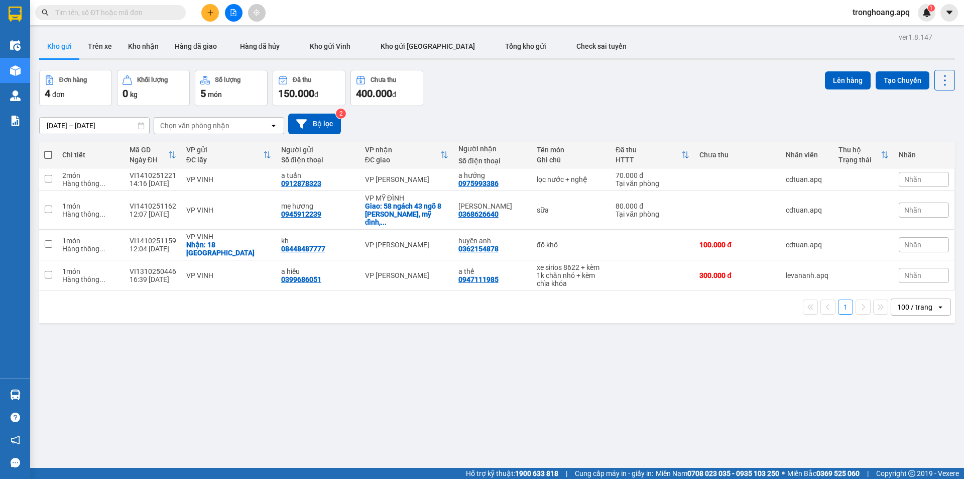
click at [467, 122] on div "[DATE] – [DATE] Press the down arrow key to interact with the calendar and sele…" at bounding box center [497, 124] width 916 height 21
click at [235, 16] on button at bounding box center [234, 13] width 18 height 18
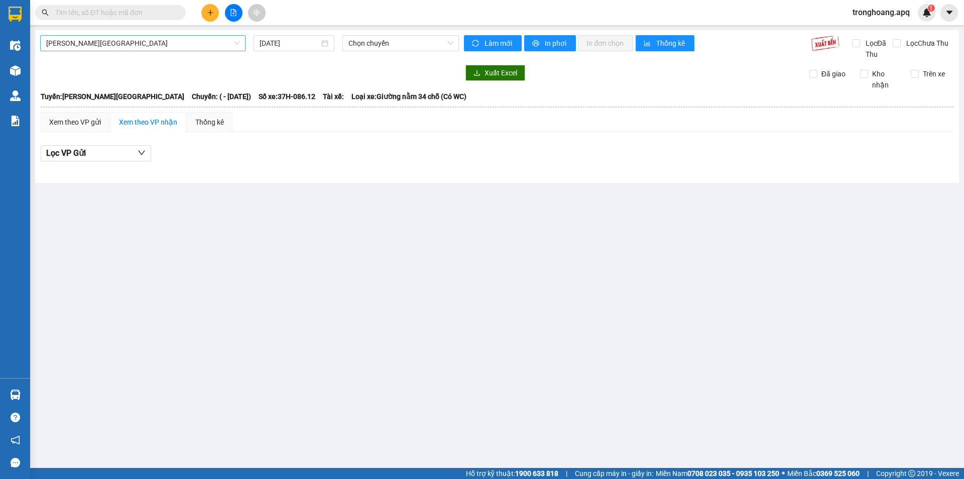
click at [122, 44] on span "[PERSON_NAME][GEOGRAPHIC_DATA]" at bounding box center [142, 43] width 193 height 15
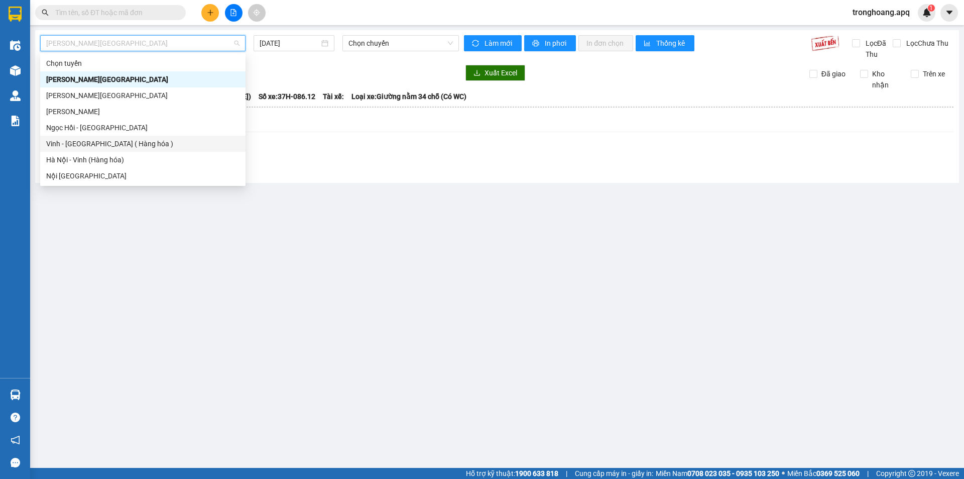
click at [130, 143] on div "Vinh - [GEOGRAPHIC_DATA] ( Hàng hóa )" at bounding box center [142, 143] width 193 height 11
type input "[DATE]"
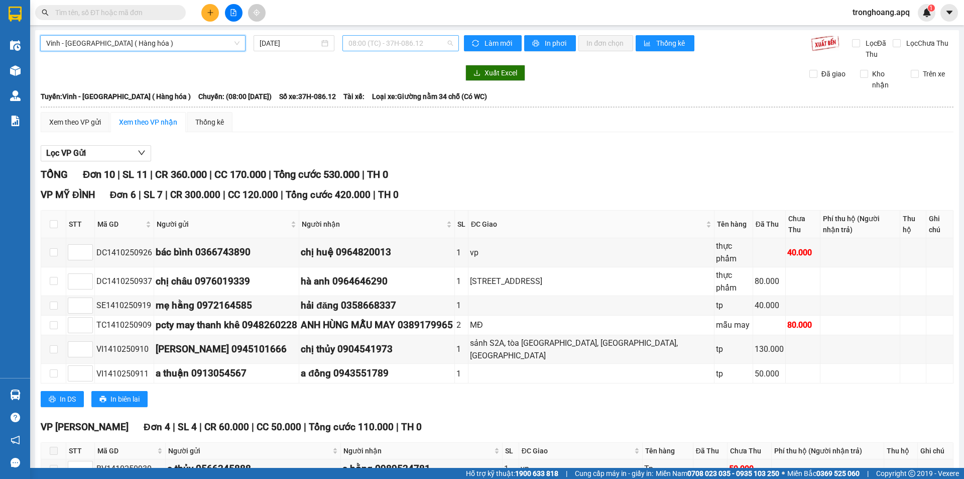
click at [378, 49] on span "08:00 (TC) - 37H-086.12" at bounding box center [401, 43] width 104 height 15
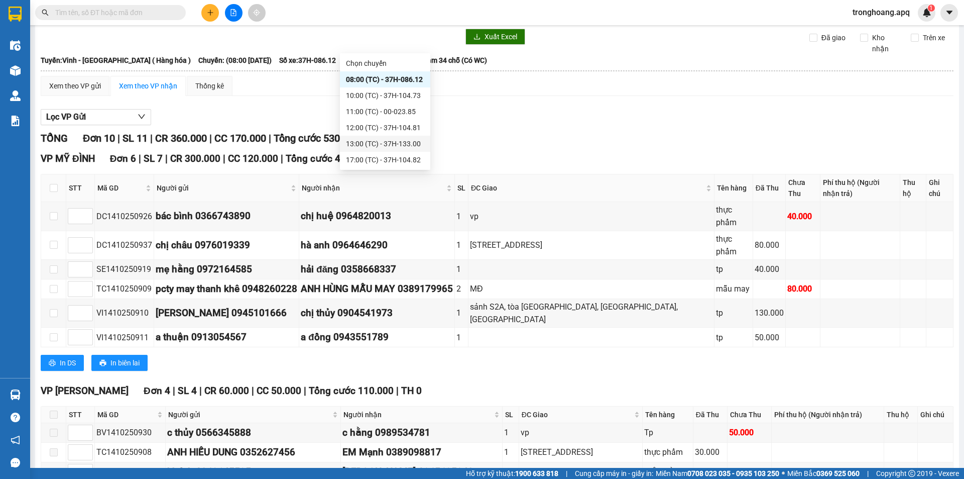
scroll to position [50, 0]
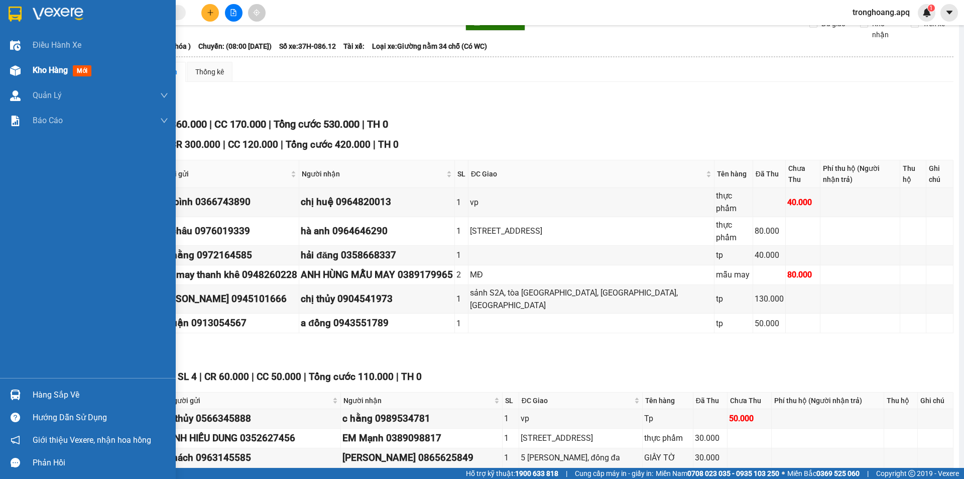
click at [27, 68] on div "Kho hàng mới" at bounding box center [88, 70] width 176 height 25
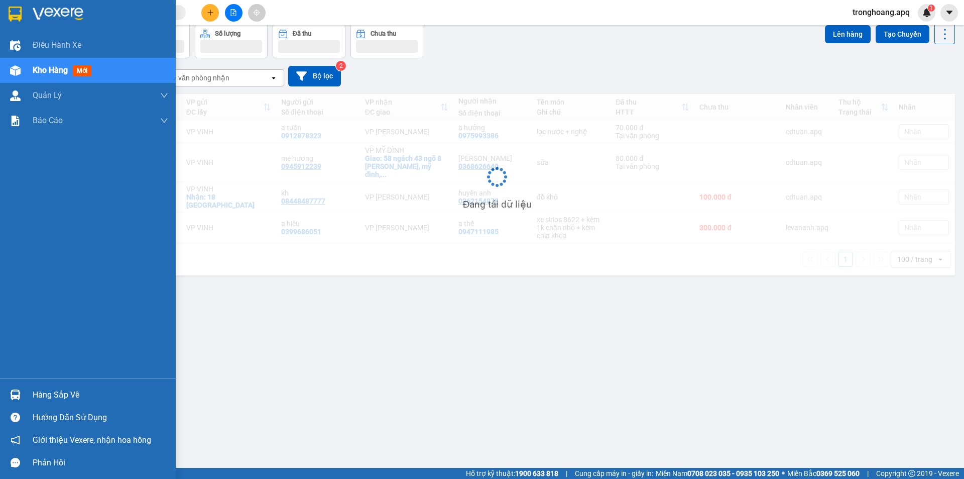
scroll to position [46, 0]
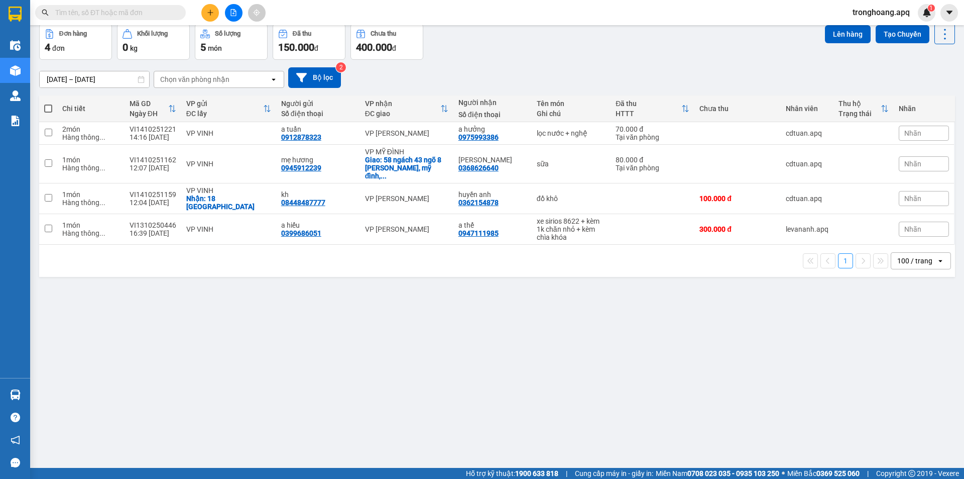
click at [473, 64] on div "[DATE] – [DATE] Press the down arrow key to interact with the calendar and sele…" at bounding box center [497, 78] width 916 height 36
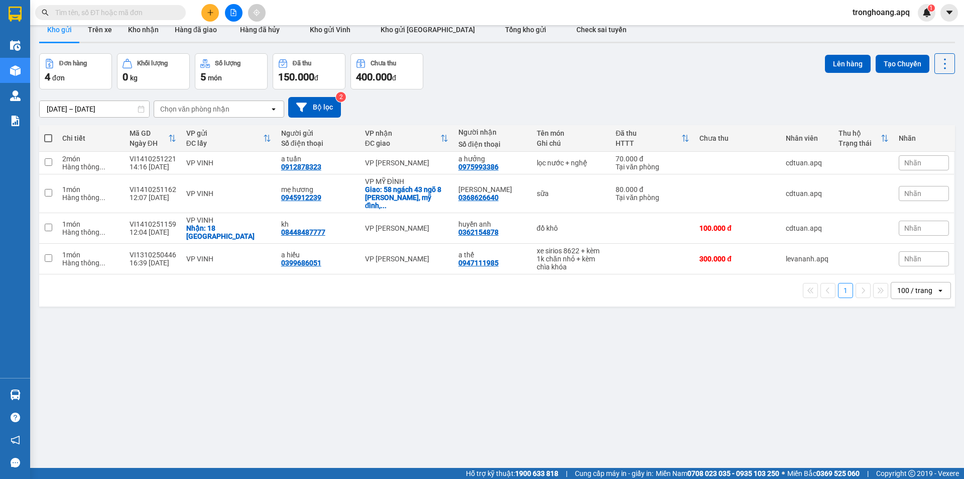
scroll to position [0, 0]
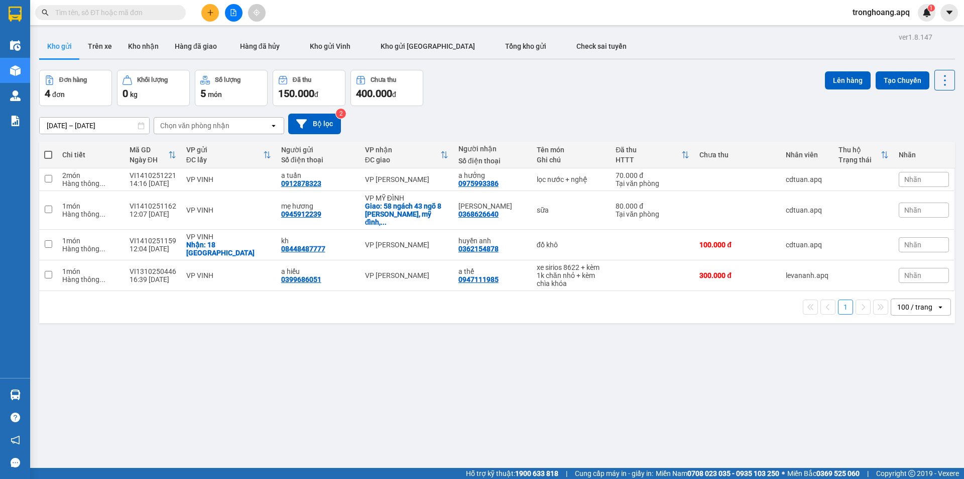
click at [919, 302] on div "100 / trang" at bounding box center [915, 307] width 35 height 10
click at [911, 403] on span "100 / trang" at bounding box center [910, 402] width 38 height 10
click at [141, 48] on button "Kho nhận" at bounding box center [143, 46] width 47 height 24
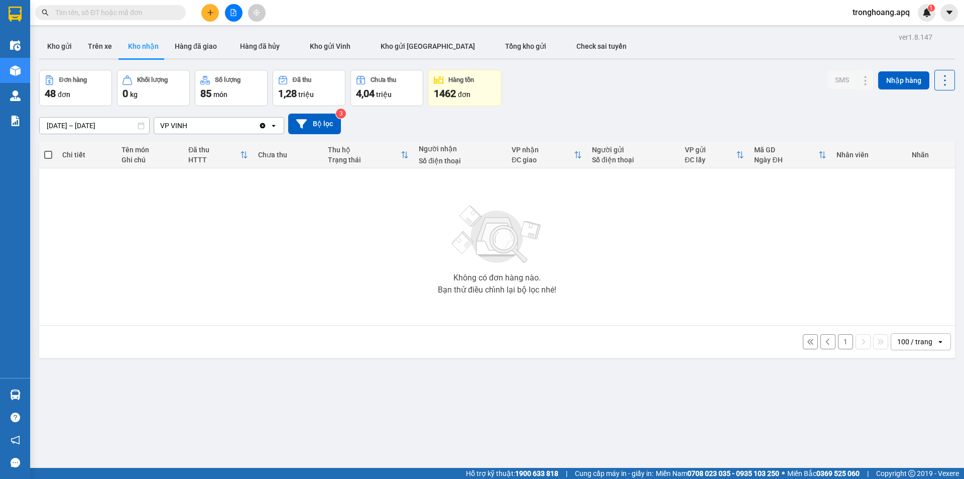
click at [568, 109] on div "[DATE] – [DATE] Press the down arrow key to interact with the calendar and sele…" at bounding box center [497, 124] width 916 height 36
click at [914, 344] on div "100 / trang" at bounding box center [915, 342] width 35 height 10
click at [908, 455] on span "100 / trang" at bounding box center [910, 453] width 38 height 10
click at [70, 50] on button "Kho gửi" at bounding box center [59, 46] width 41 height 24
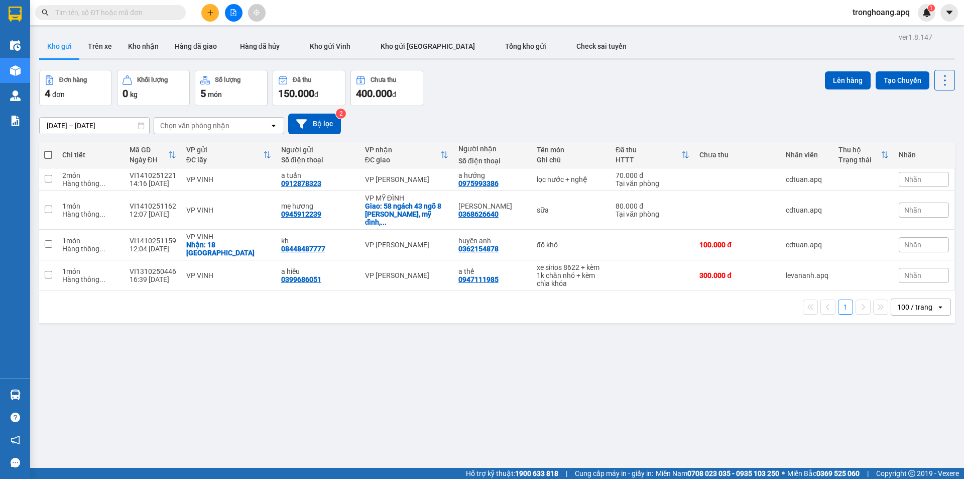
click at [601, 106] on div "[DATE] – [DATE] Press the down arrow key to interact with the calendar and sele…" at bounding box center [497, 124] width 916 height 36
click at [232, 17] on button at bounding box center [234, 13] width 18 height 18
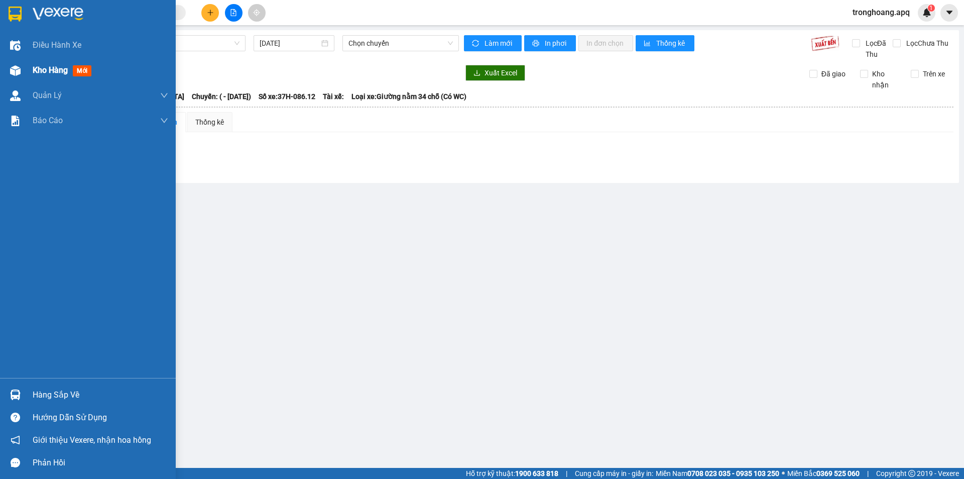
click at [13, 74] on img at bounding box center [15, 70] width 11 height 11
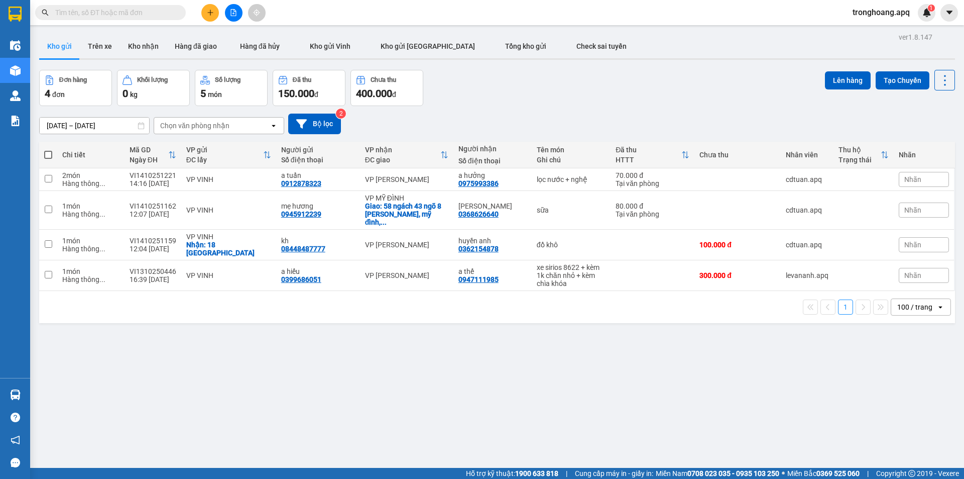
click at [474, 128] on div "[DATE] – [DATE] Press the down arrow key to interact with the calendar and sele…" at bounding box center [497, 124] width 916 height 21
click at [902, 302] on div "100 / trang" at bounding box center [915, 307] width 35 height 10
click at [918, 401] on span "100 / trang" at bounding box center [910, 402] width 38 height 10
click at [142, 46] on button "Kho nhận" at bounding box center [143, 46] width 47 height 24
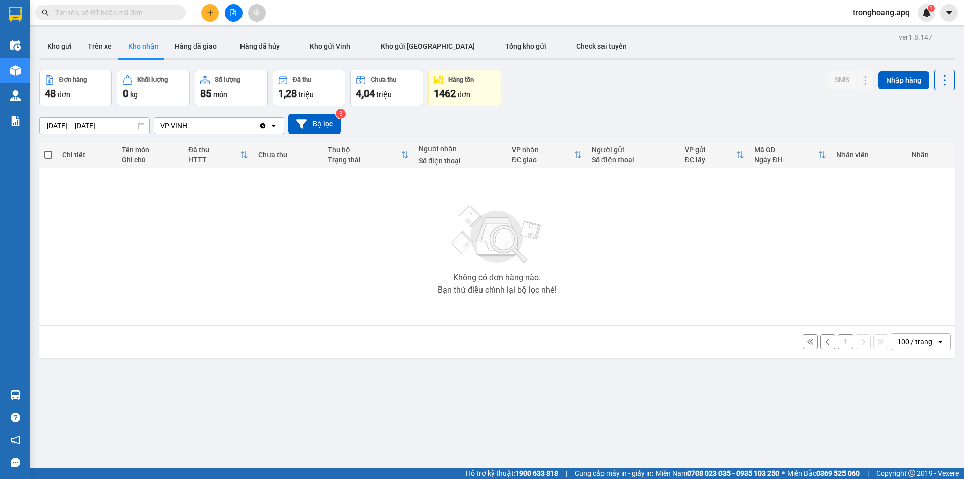
click at [534, 120] on div "[DATE] – [DATE] Press the down arrow key to interact with the calendar and sele…" at bounding box center [497, 124] width 916 height 21
click at [59, 43] on button "Kho gửi" at bounding box center [59, 46] width 41 height 24
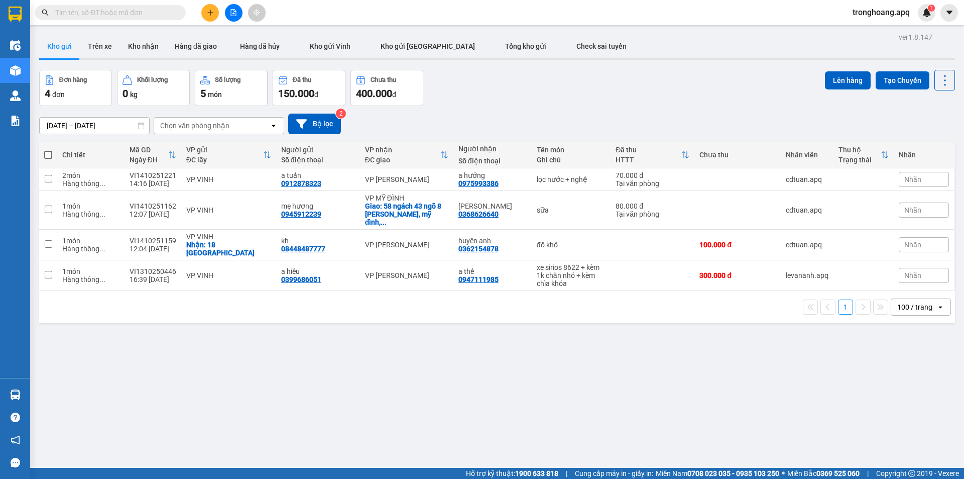
click at [518, 106] on div "[DATE] – [DATE] Press the down arrow key to interact with the calendar and sele…" at bounding box center [497, 124] width 916 height 36
click at [916, 302] on div "100 / trang" at bounding box center [915, 307] width 35 height 10
click at [912, 403] on span "100 / trang" at bounding box center [910, 402] width 38 height 10
click at [142, 52] on button "Kho nhận" at bounding box center [143, 46] width 47 height 24
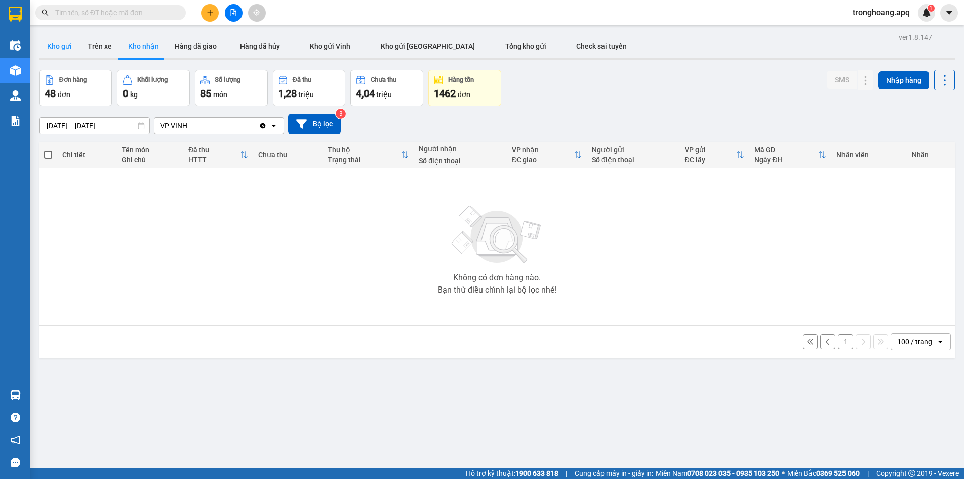
click at [59, 48] on button "Kho gửi" at bounding box center [59, 46] width 41 height 24
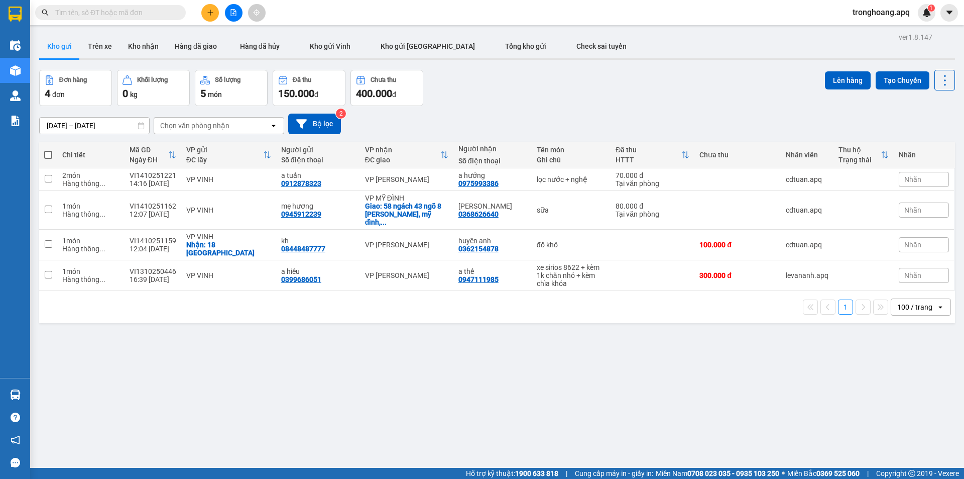
click at [458, 109] on div "[DATE] – [DATE] Press the down arrow key to interact with the calendar and sele…" at bounding box center [497, 124] width 916 height 36
drag, startPoint x: 444, startPoint y: 129, endPoint x: 404, endPoint y: 120, distance: 41.3
click at [444, 129] on div "[DATE] – [DATE] Press the down arrow key to interact with the calendar and sele…" at bounding box center [497, 124] width 916 height 21
click at [487, 86] on div "Đơn hàng 4 đơn Khối lượng 0 kg Số lượng 5 món Đã thu 150.000 đ Chưa thu 400.000…" at bounding box center [497, 88] width 916 height 36
drag, startPoint x: 540, startPoint y: 122, endPoint x: 529, endPoint y: 122, distance: 10.5
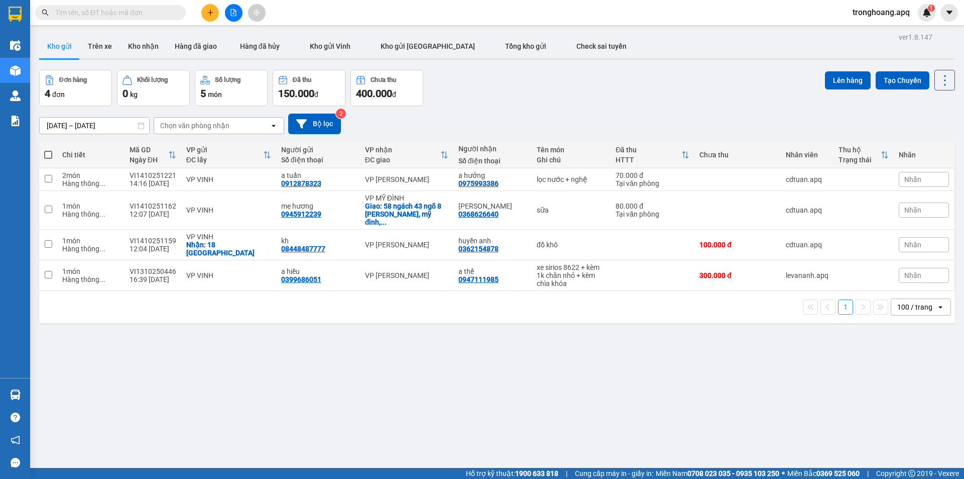
click at [538, 122] on div "[DATE] – [DATE] Press the down arrow key to interact with the calendar and sele…" at bounding box center [497, 124] width 916 height 21
click at [490, 52] on button "Tổng kho gửi" at bounding box center [525, 46] width 71 height 24
